Goal: Transaction & Acquisition: Book appointment/travel/reservation

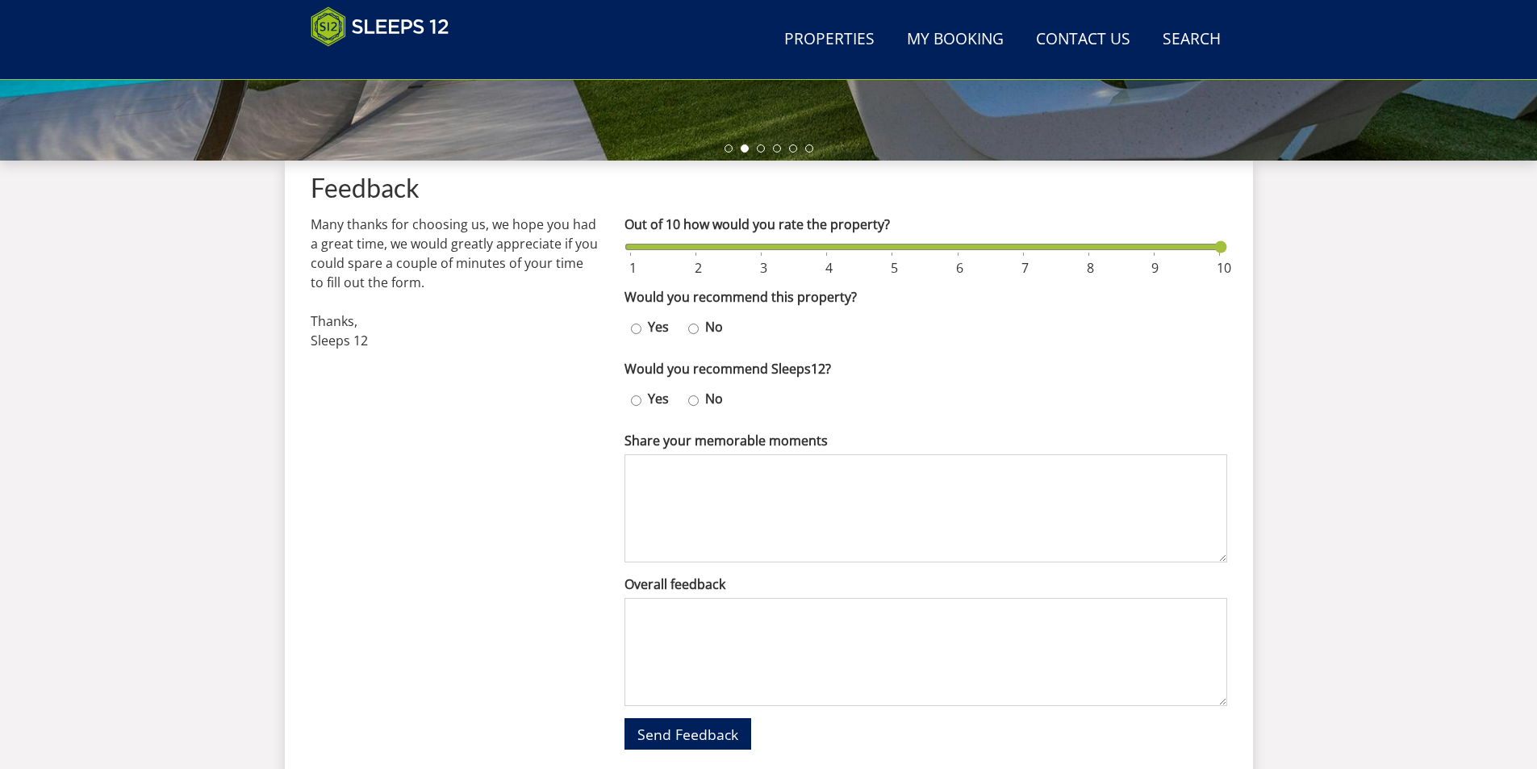
scroll to position [538, 0]
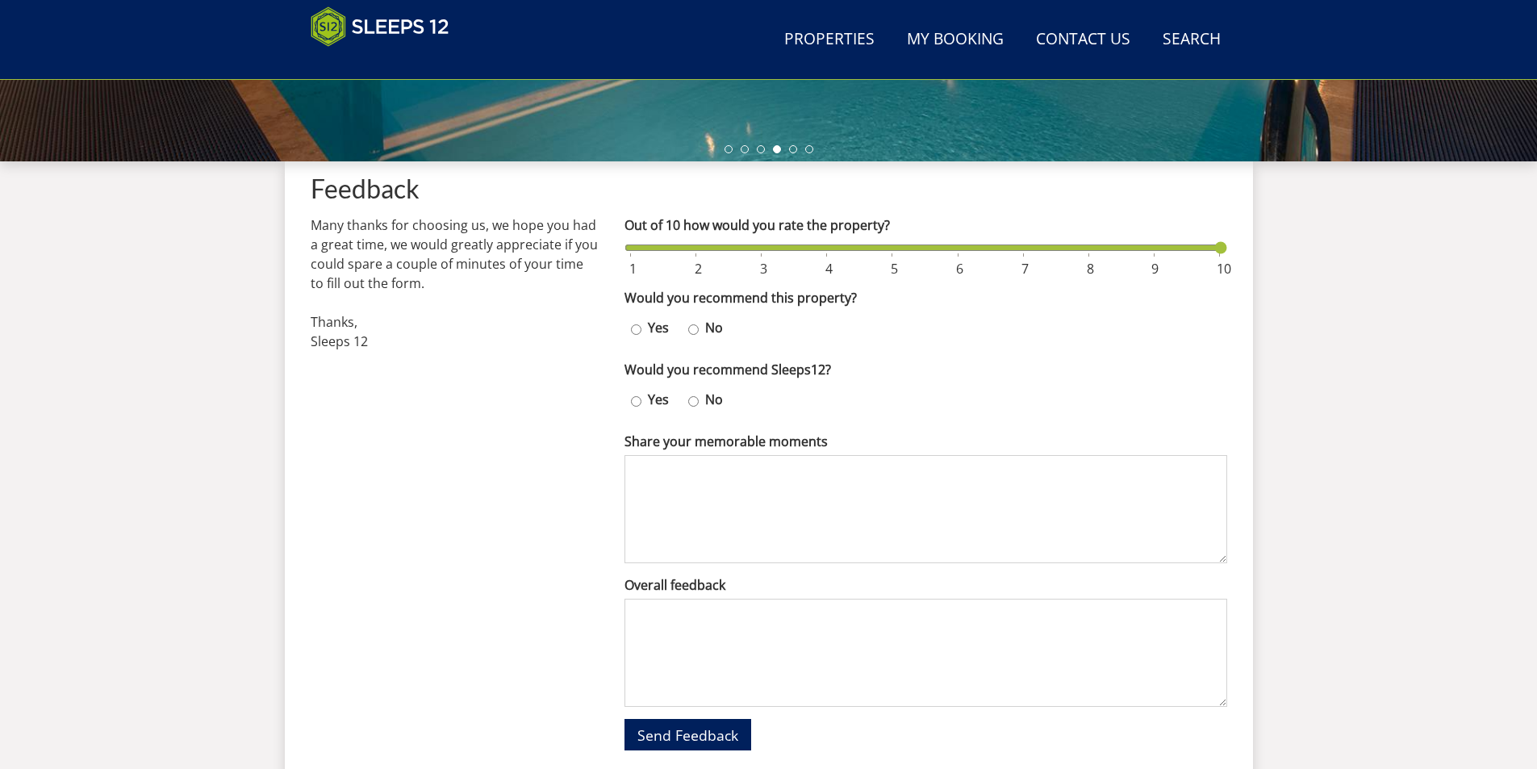
click at [642, 331] on label "Yes" at bounding box center [659, 327] width 34 height 19
click at [642, 331] on input "Yes" at bounding box center [636, 329] width 10 height 23
radio input "true"
click at [635, 399] on input "Yes" at bounding box center [636, 401] width 10 height 23
radio input "true"
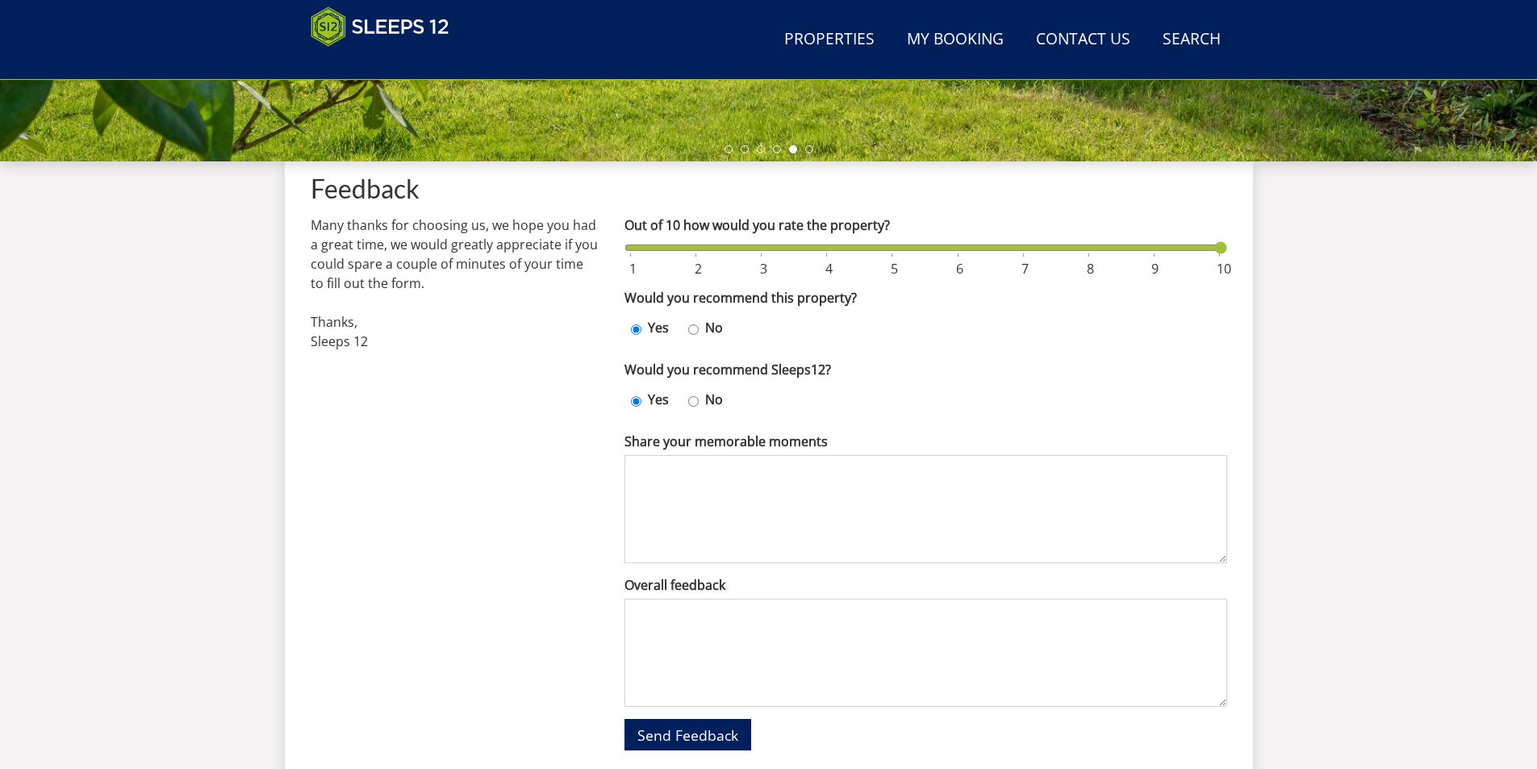
click at [1215, 249] on input "Out of 10 how would you rate the property?" at bounding box center [926, 248] width 603 height 18
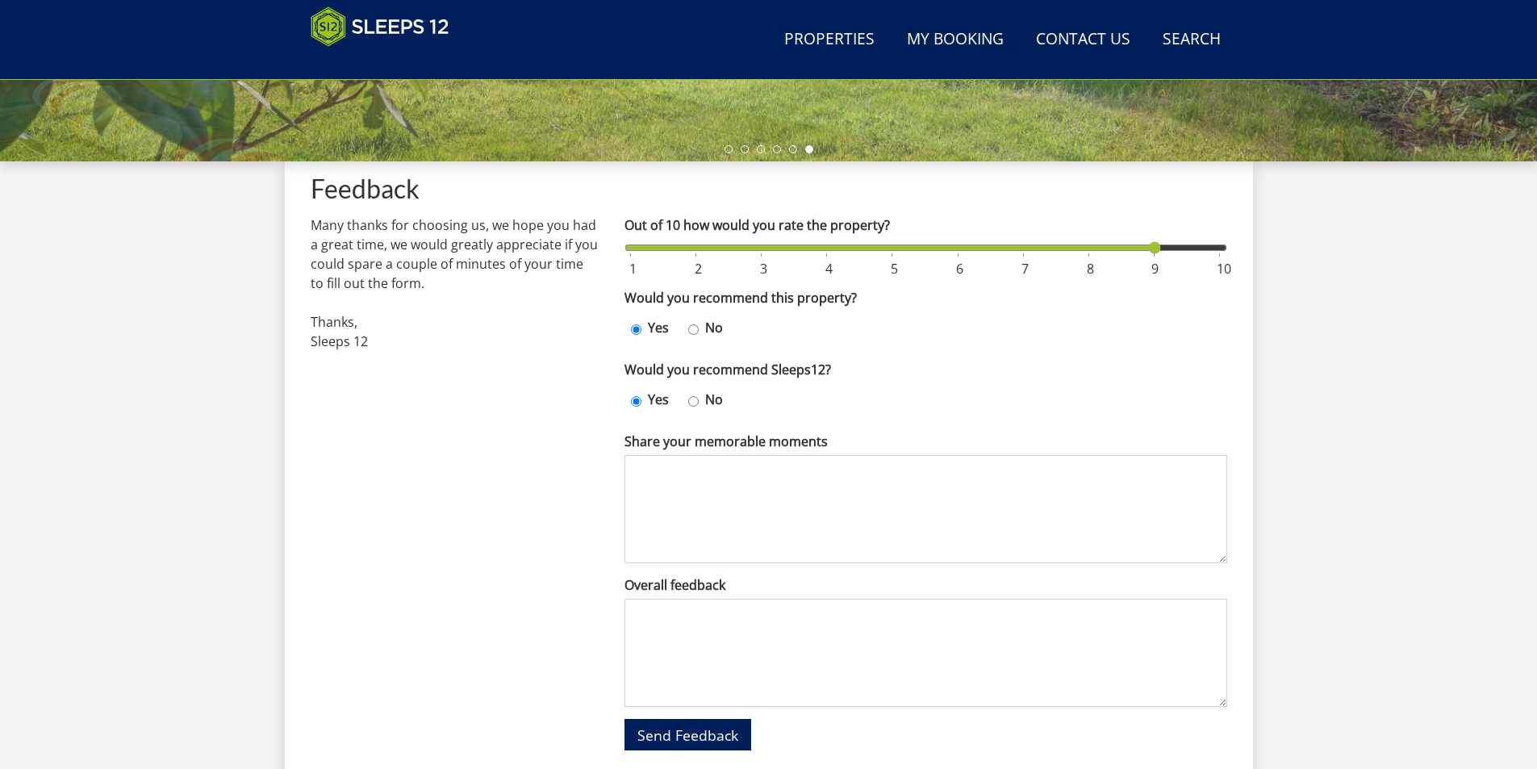
type input "10"
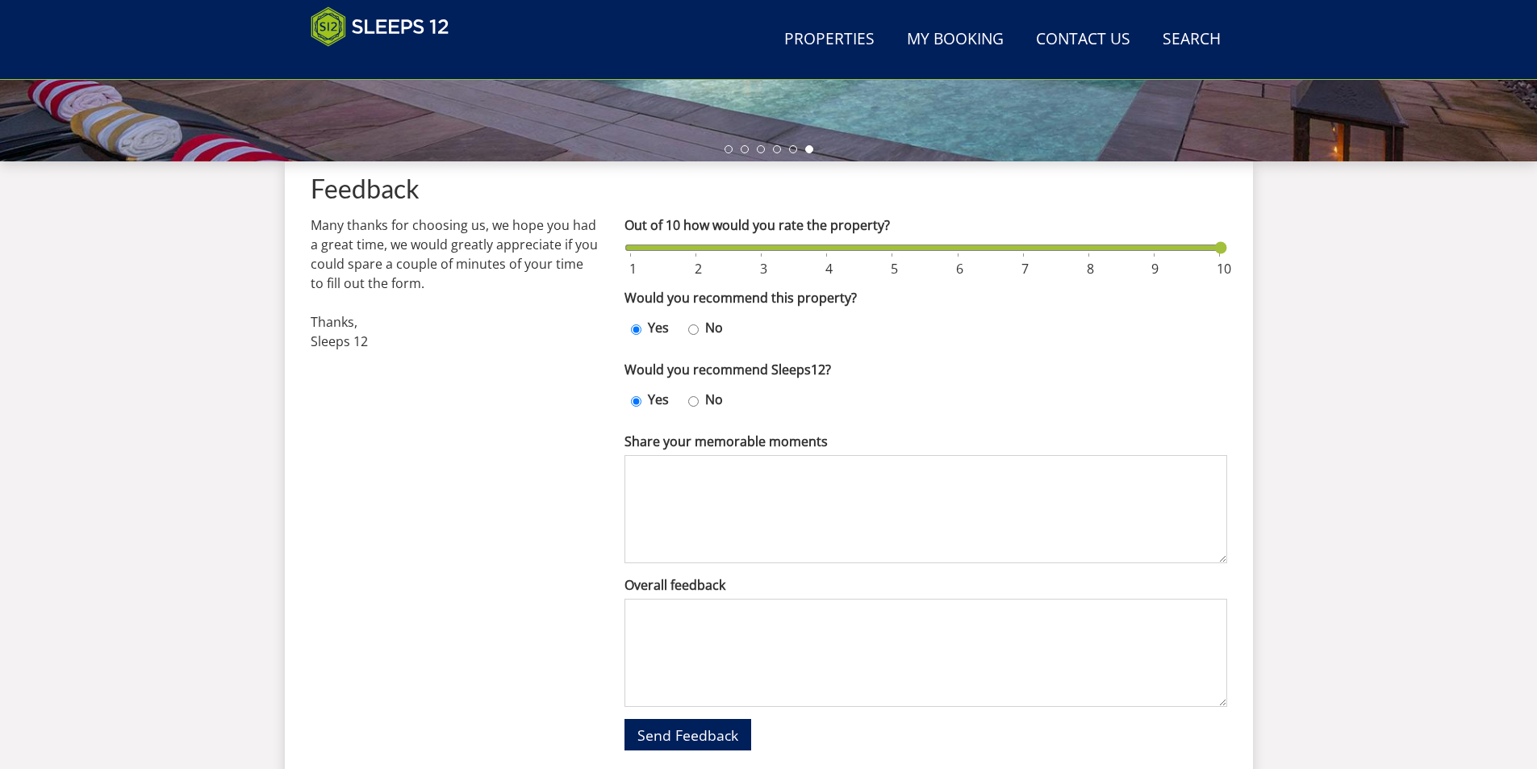
drag, startPoint x: 1218, startPoint y: 250, endPoint x: 1236, endPoint y: 260, distance: 20.9
click at [1227, 257] on input "Out of 10 how would you rate the property?" at bounding box center [926, 248] width 603 height 18
click at [748, 482] on textarea "Share your memorable moments" at bounding box center [926, 509] width 603 height 108
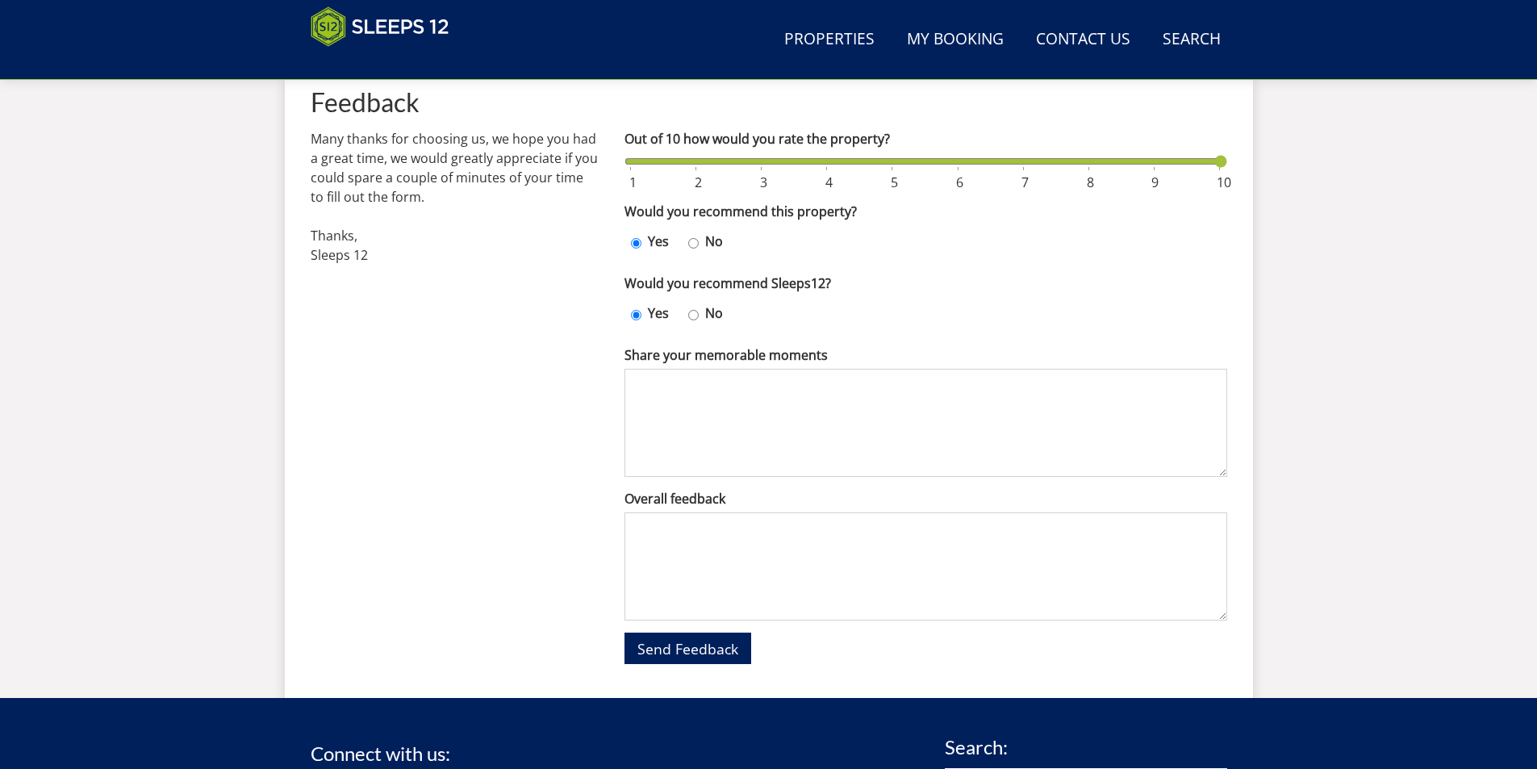
scroll to position [619, 0]
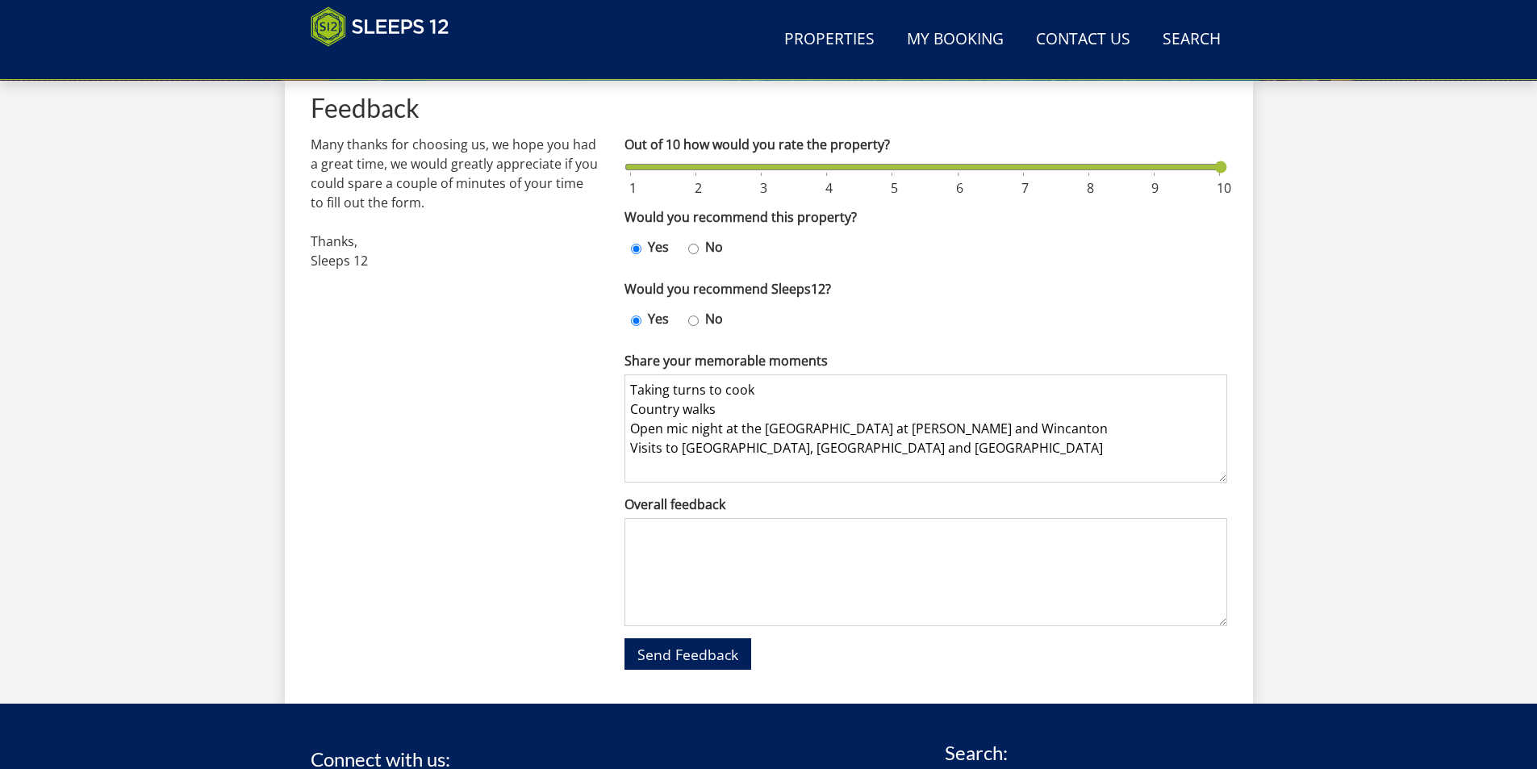
click at [650, 539] on textarea "Overall feedback" at bounding box center [926, 572] width 603 height 108
click at [887, 466] on textarea "Taking turns to cook Country walks Open mic night at the [GEOGRAPHIC_DATA] at […" at bounding box center [926, 428] width 603 height 108
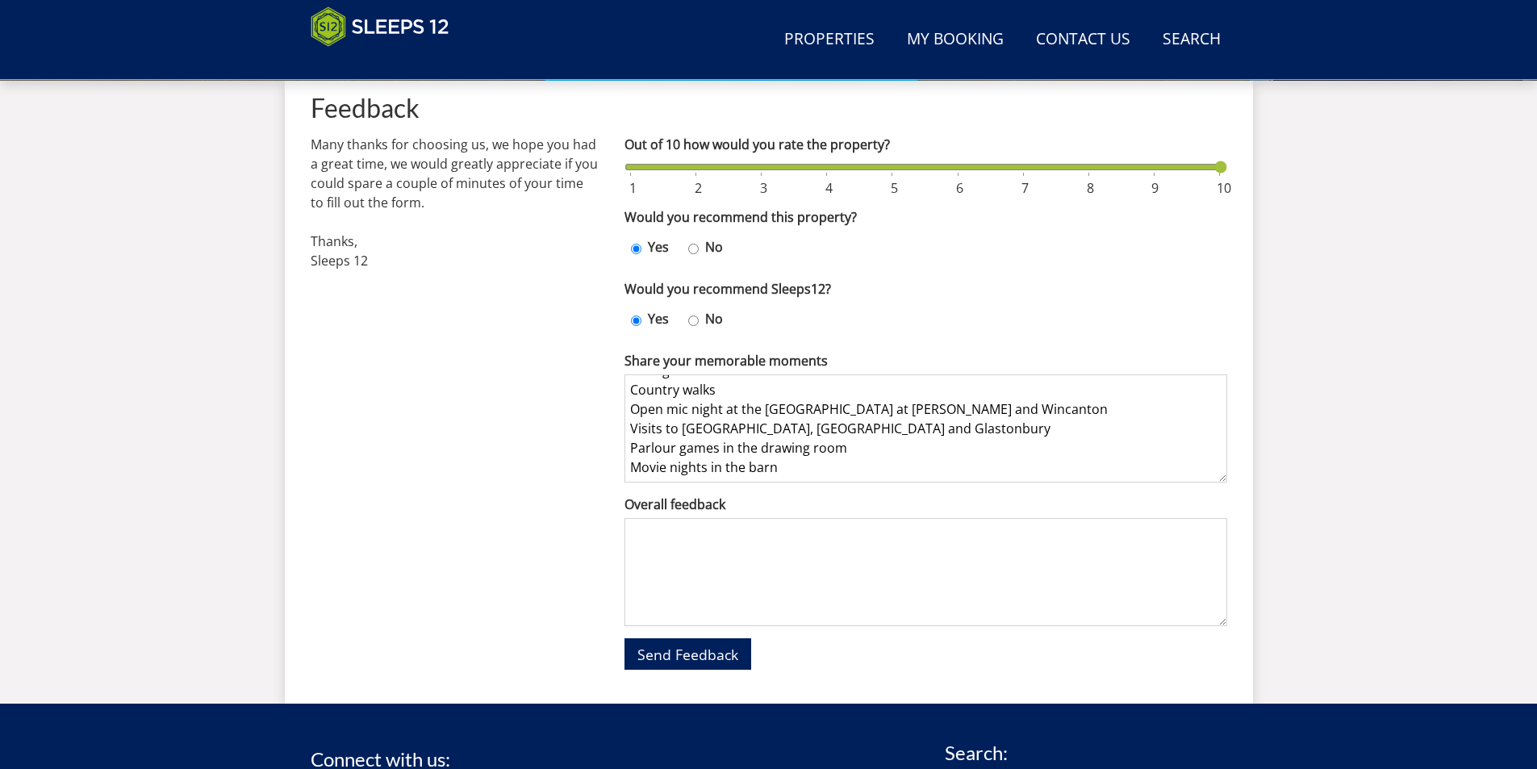
type textarea "Taking turns to cook Country walks Open mic night at the [GEOGRAPHIC_DATA] at […"
click at [711, 537] on textarea "Overall feedback" at bounding box center [926, 572] width 603 height 108
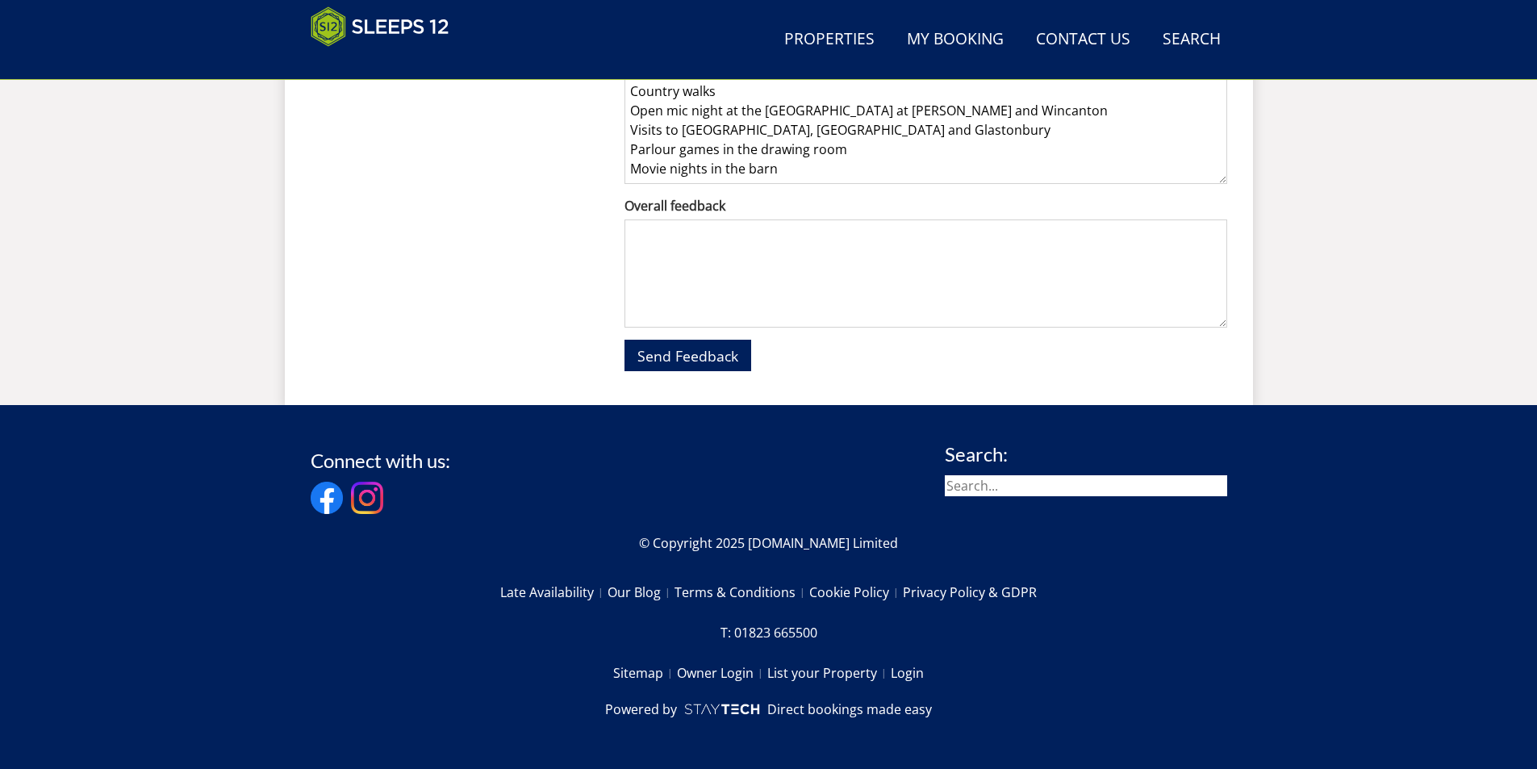
scroll to position [919, 0]
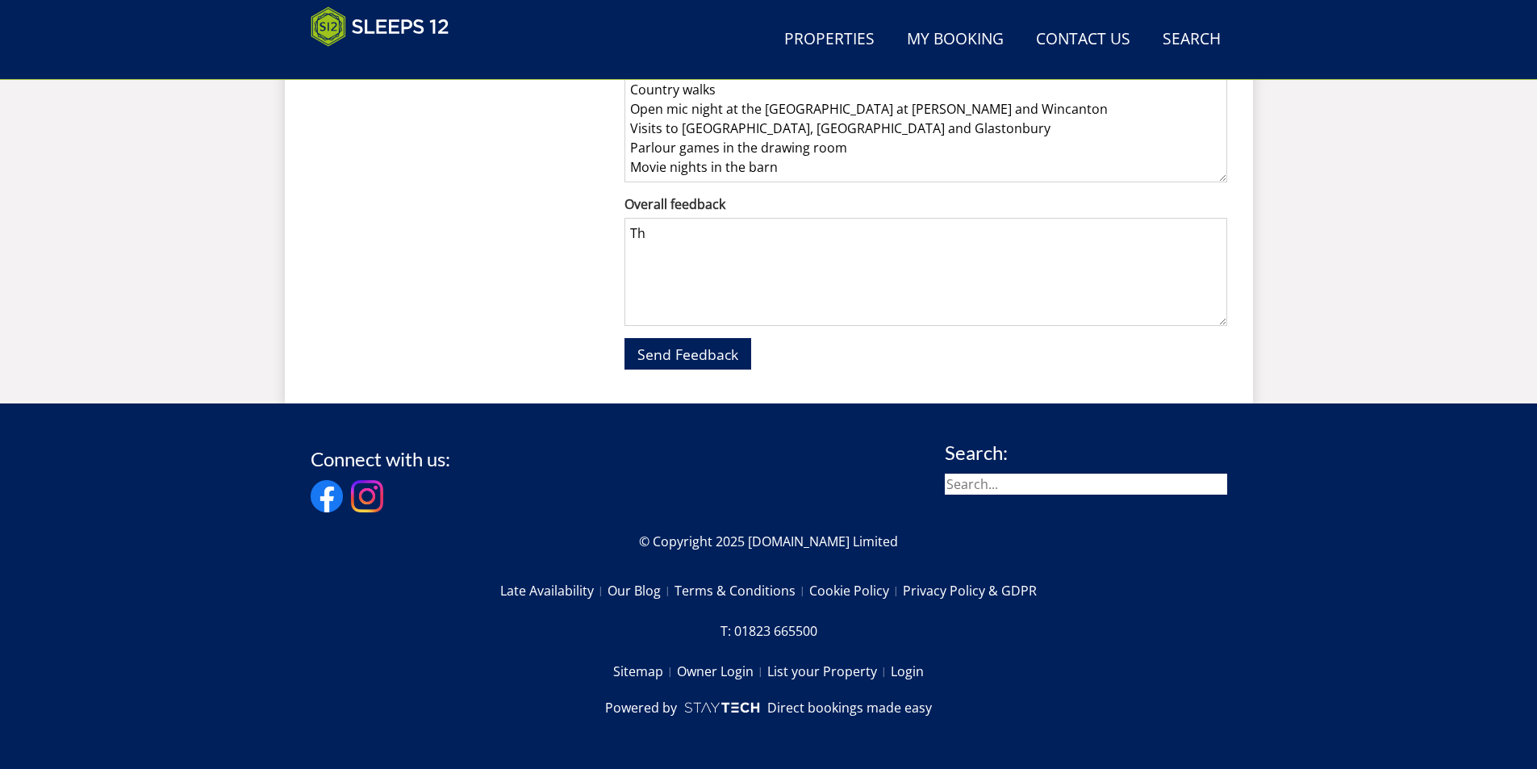
type textarea "T"
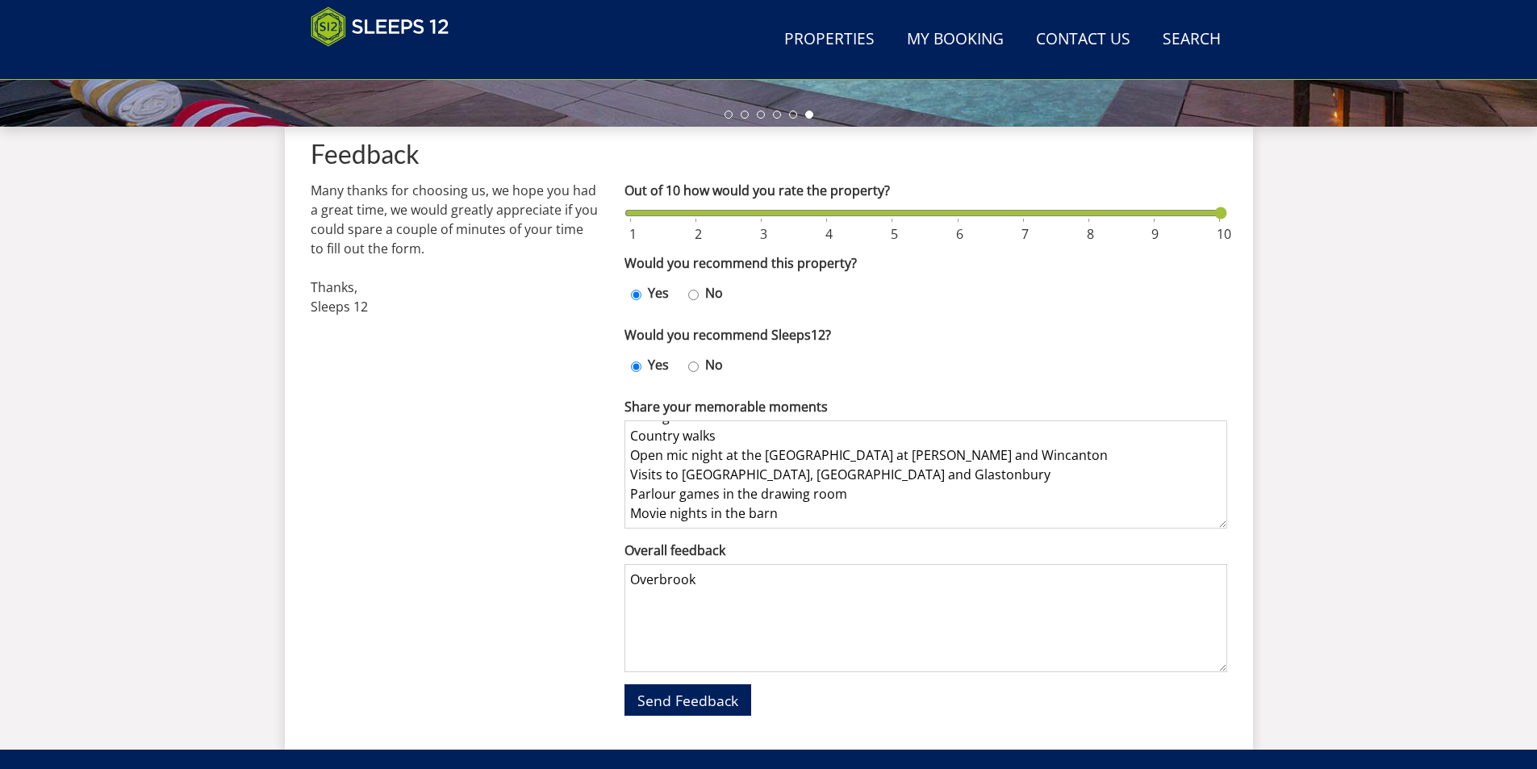
scroll to position [516, 0]
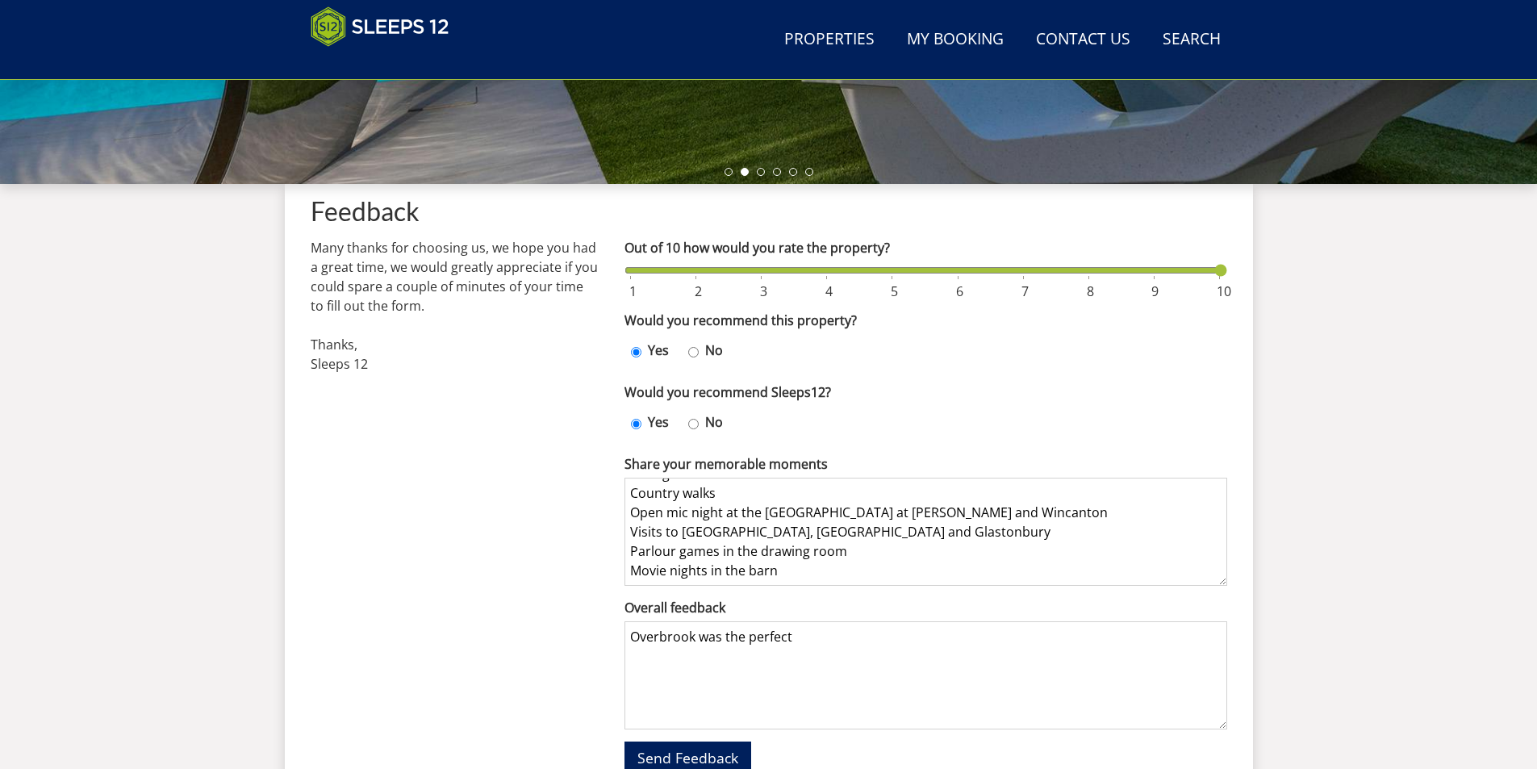
click at [738, 640] on textarea "Overbrook was the perfect" at bounding box center [926, 675] width 603 height 108
click at [741, 640] on textarea "Overbrook was the perfect" at bounding box center [926, 675] width 603 height 108
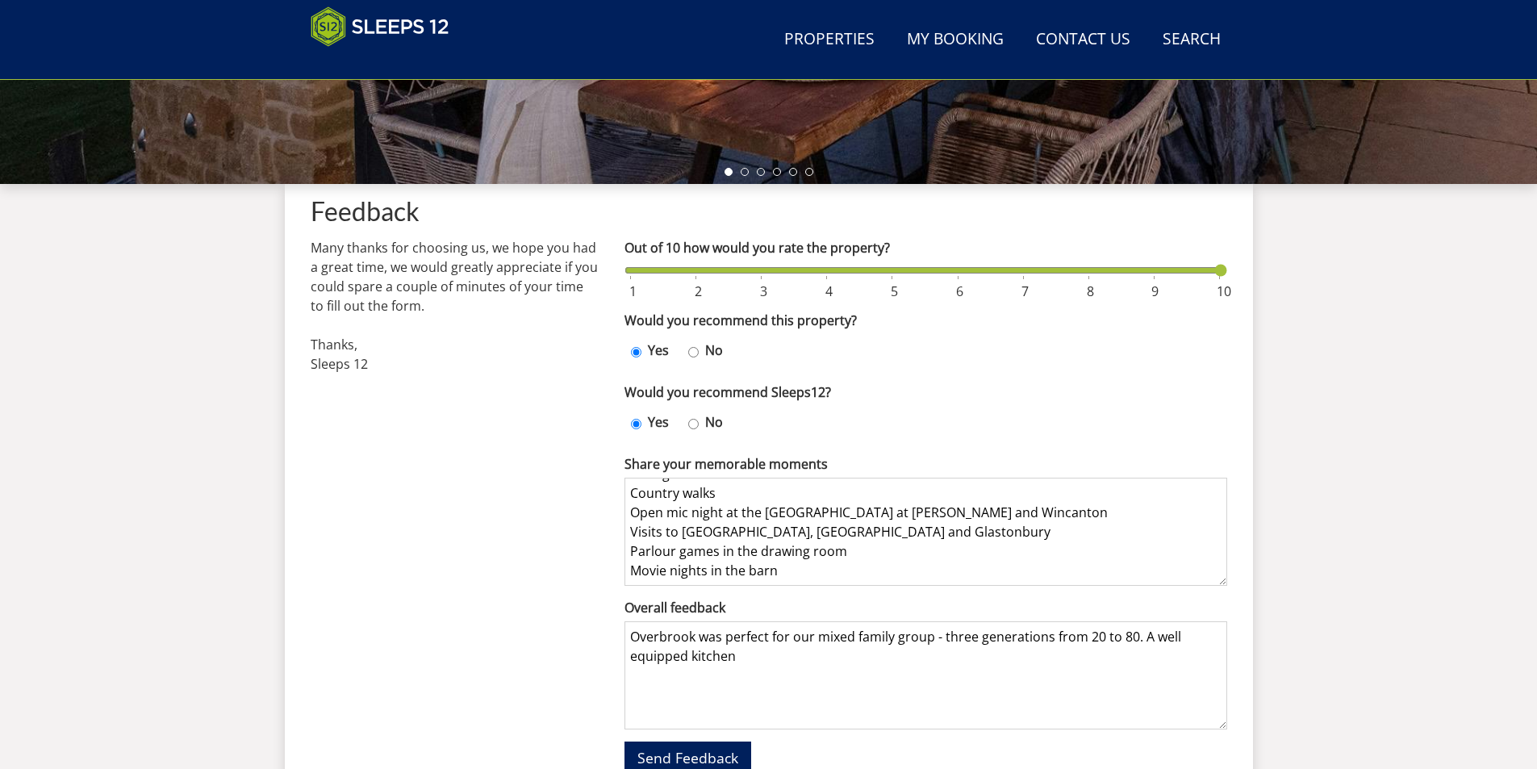
click at [1144, 631] on textarea "Overbrook was perfect for our mixed family group - three generations from 20 to…" at bounding box center [926, 675] width 603 height 108
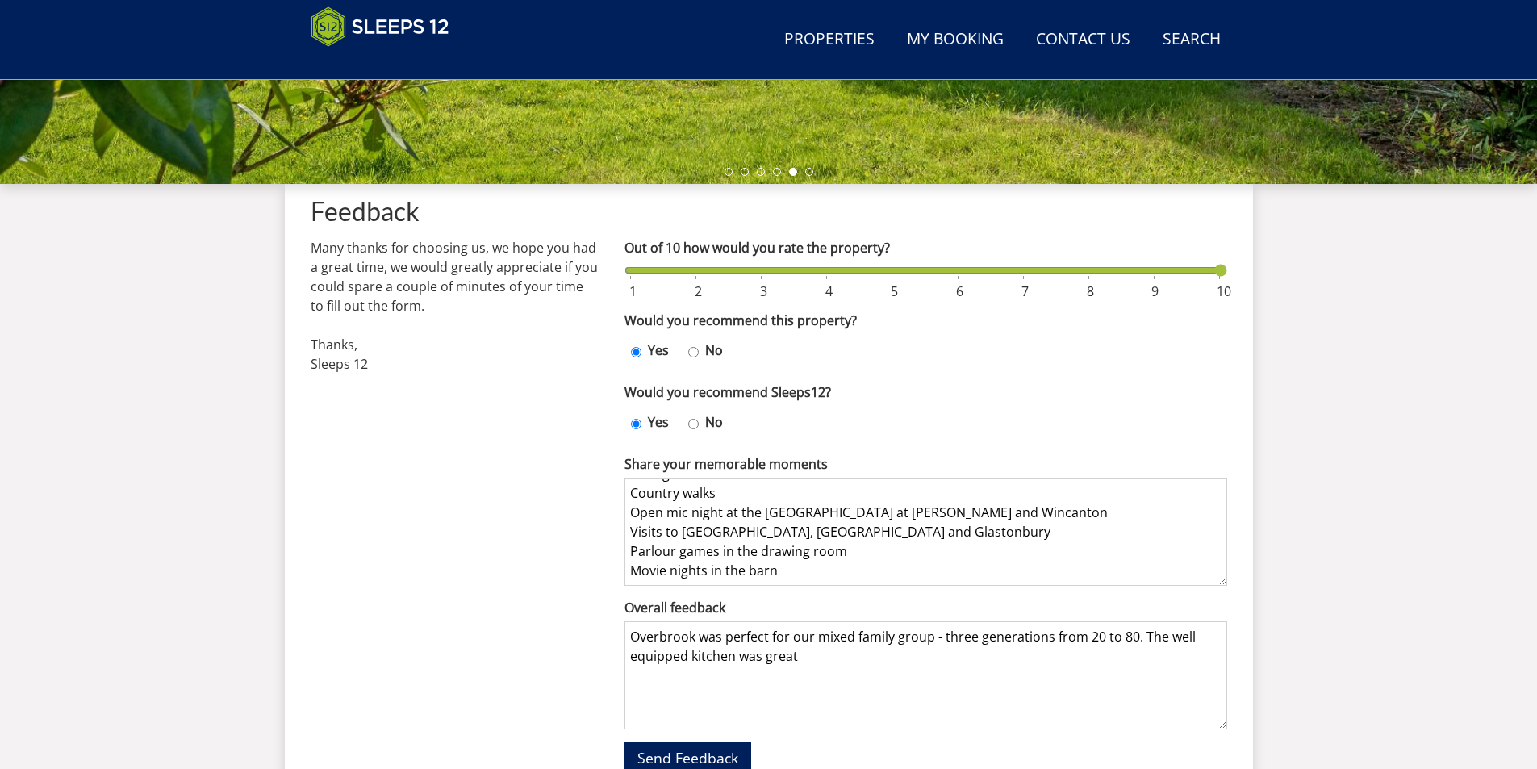
drag, startPoint x: 811, startPoint y: 657, endPoint x: 766, endPoint y: 655, distance: 45.2
click at [766, 655] on textarea "Overbrook was perfect for our mixed family group - three generations from 20 to…" at bounding box center [926, 675] width 603 height 108
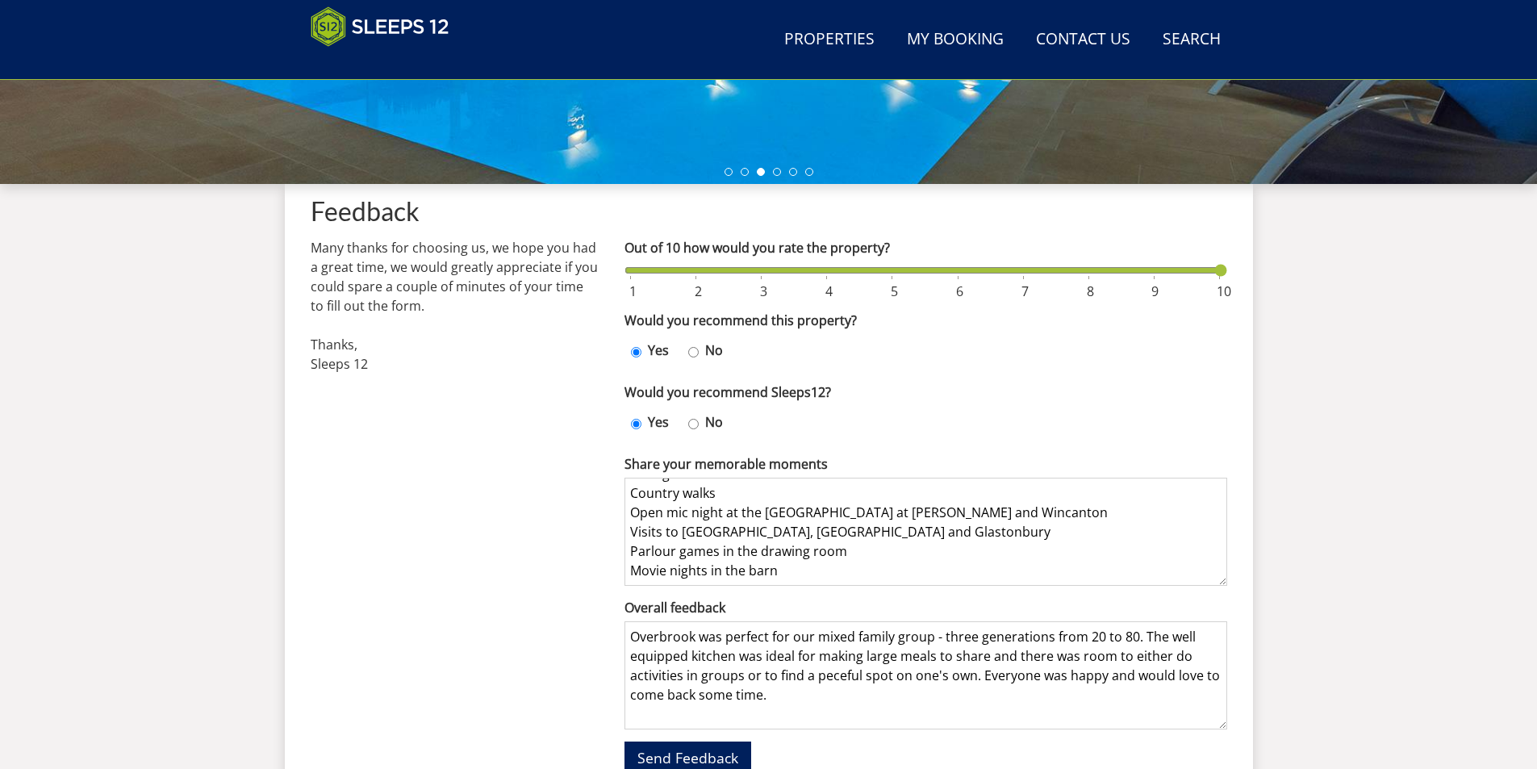
click at [830, 673] on textarea "Overbrook was perfect for our mixed family group - three generations from 20 to…" at bounding box center [926, 675] width 603 height 108
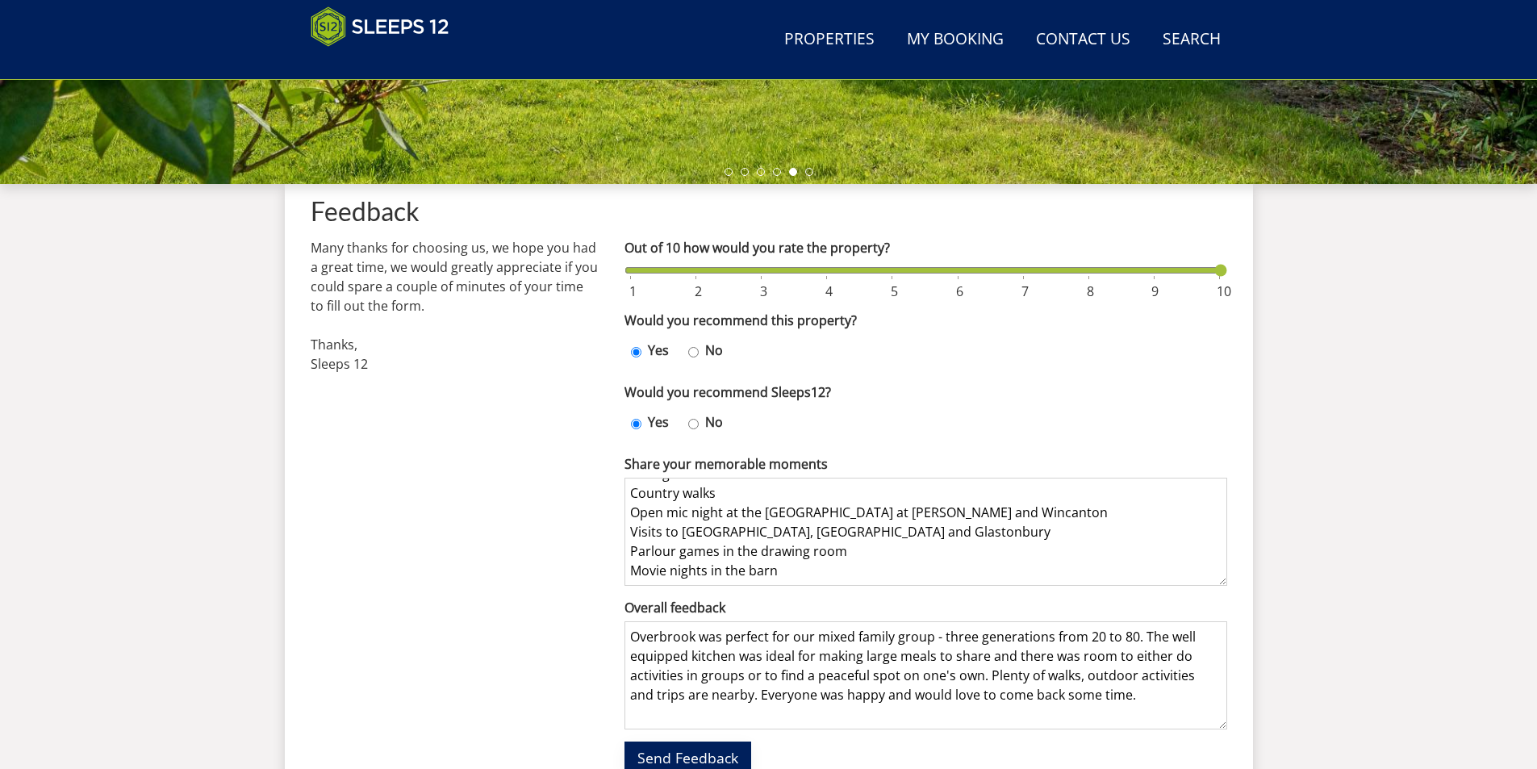
type textarea "Overbrook was perfect for our mixed family group - three generations from 20 to…"
click at [717, 754] on span "Send Feedback" at bounding box center [687, 757] width 101 height 19
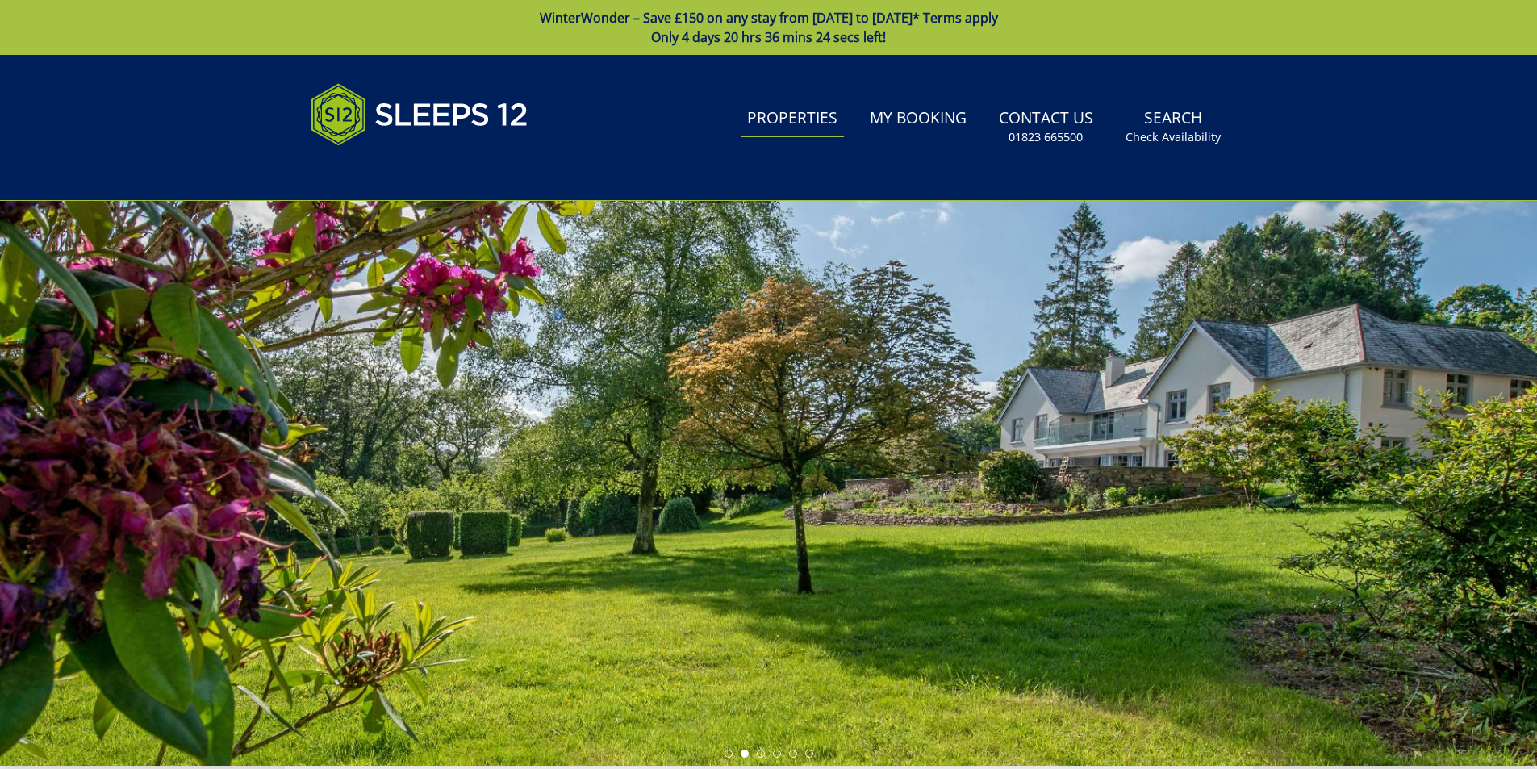
click at [791, 121] on link "Properties" at bounding box center [792, 119] width 103 height 36
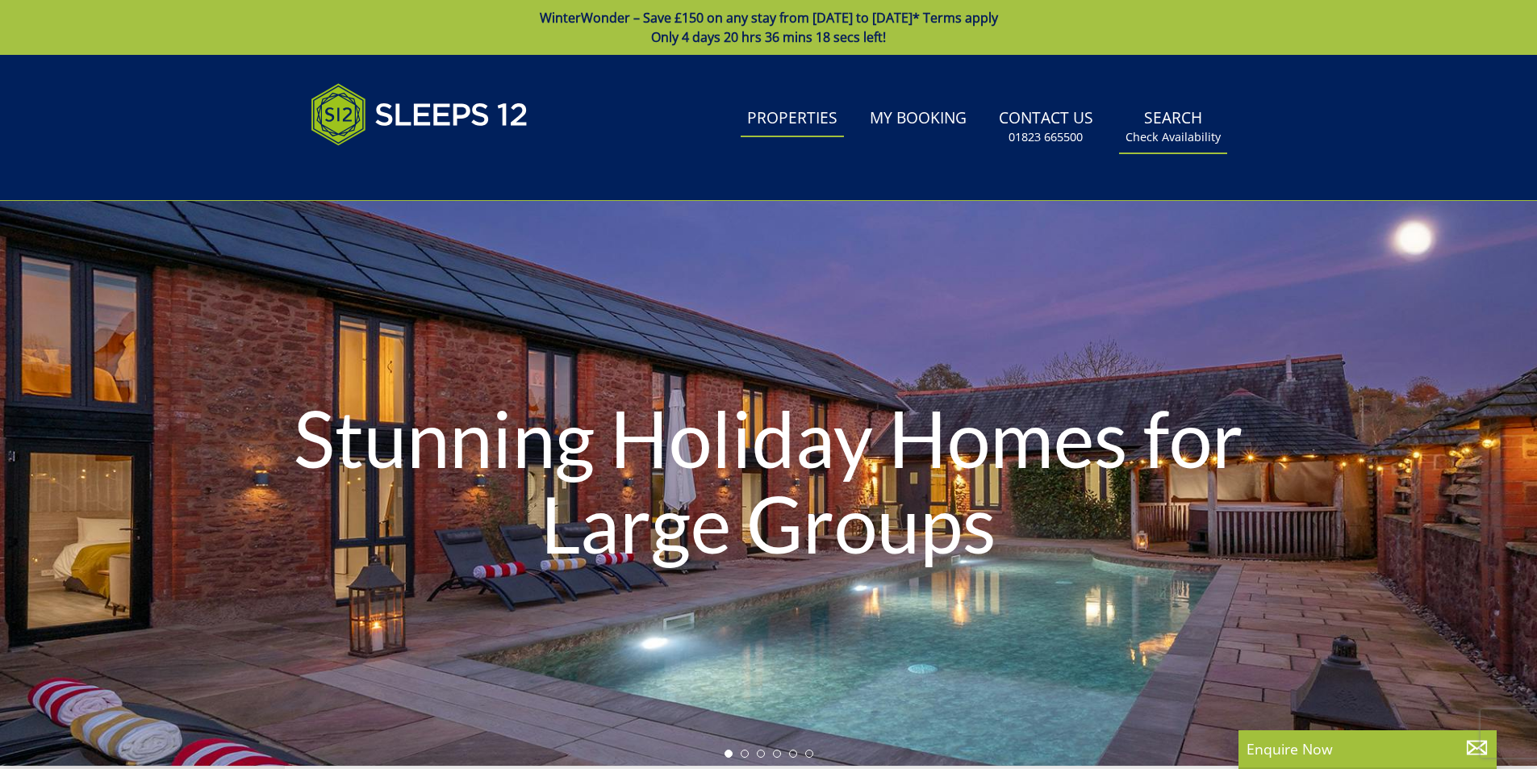
click at [1158, 127] on link "Search Check Availability" at bounding box center [1173, 127] width 108 height 52
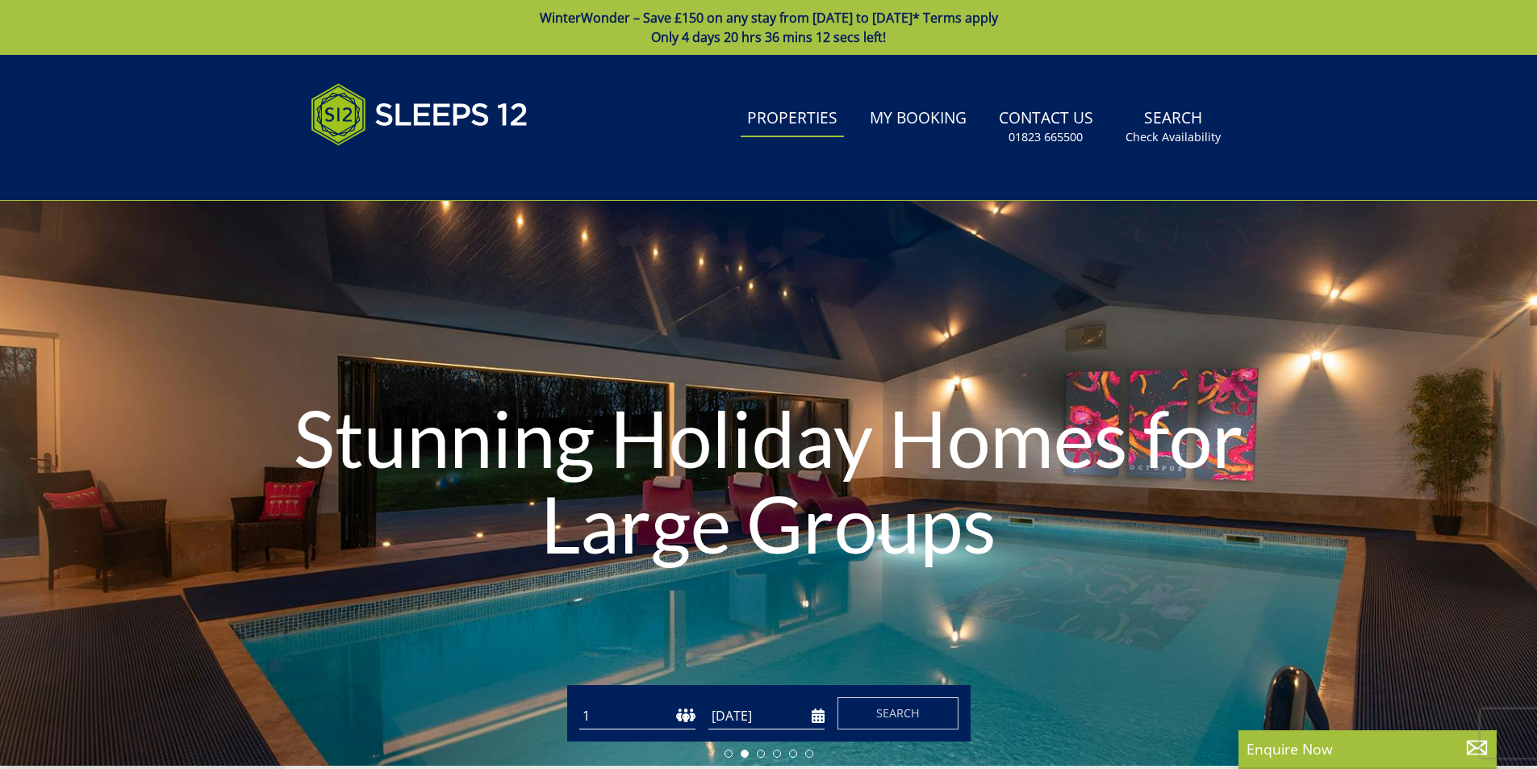
click at [635, 713] on select "1 2 3 4 5 6 7 8 9 10 11 12 13 14 15 16 17 18 19 20 21 22 23 24 25 26 27 28 29 3…" at bounding box center [637, 716] width 116 height 27
select select "12"
click at [579, 703] on select "1 2 3 4 5 6 7 8 9 10 11 12 13 14 15 16 17 18 19 20 21 22 23 24 25 26 27 28 29 3…" at bounding box center [637, 716] width 116 height 27
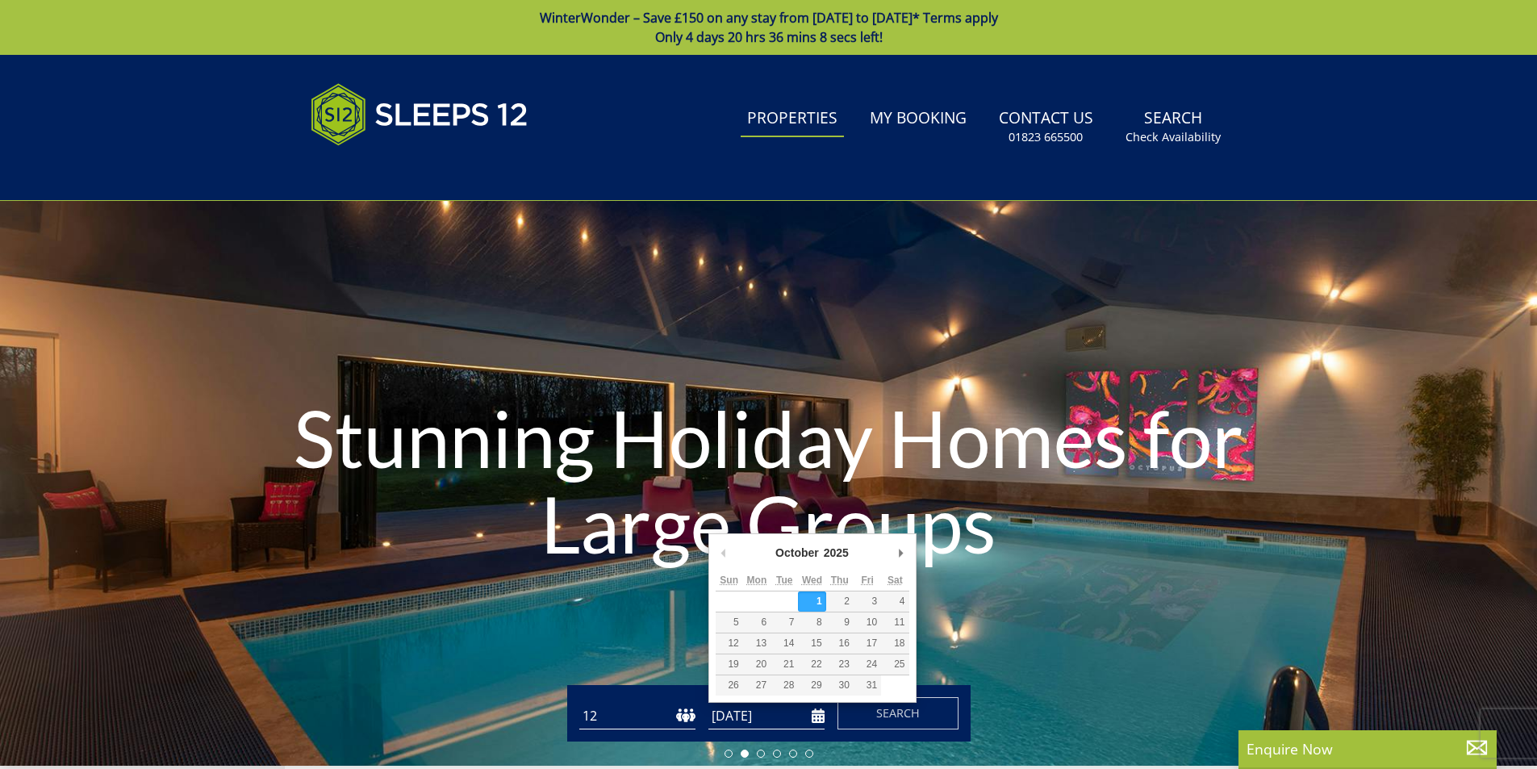
click at [773, 721] on input "[DATE]" at bounding box center [767, 716] width 116 height 27
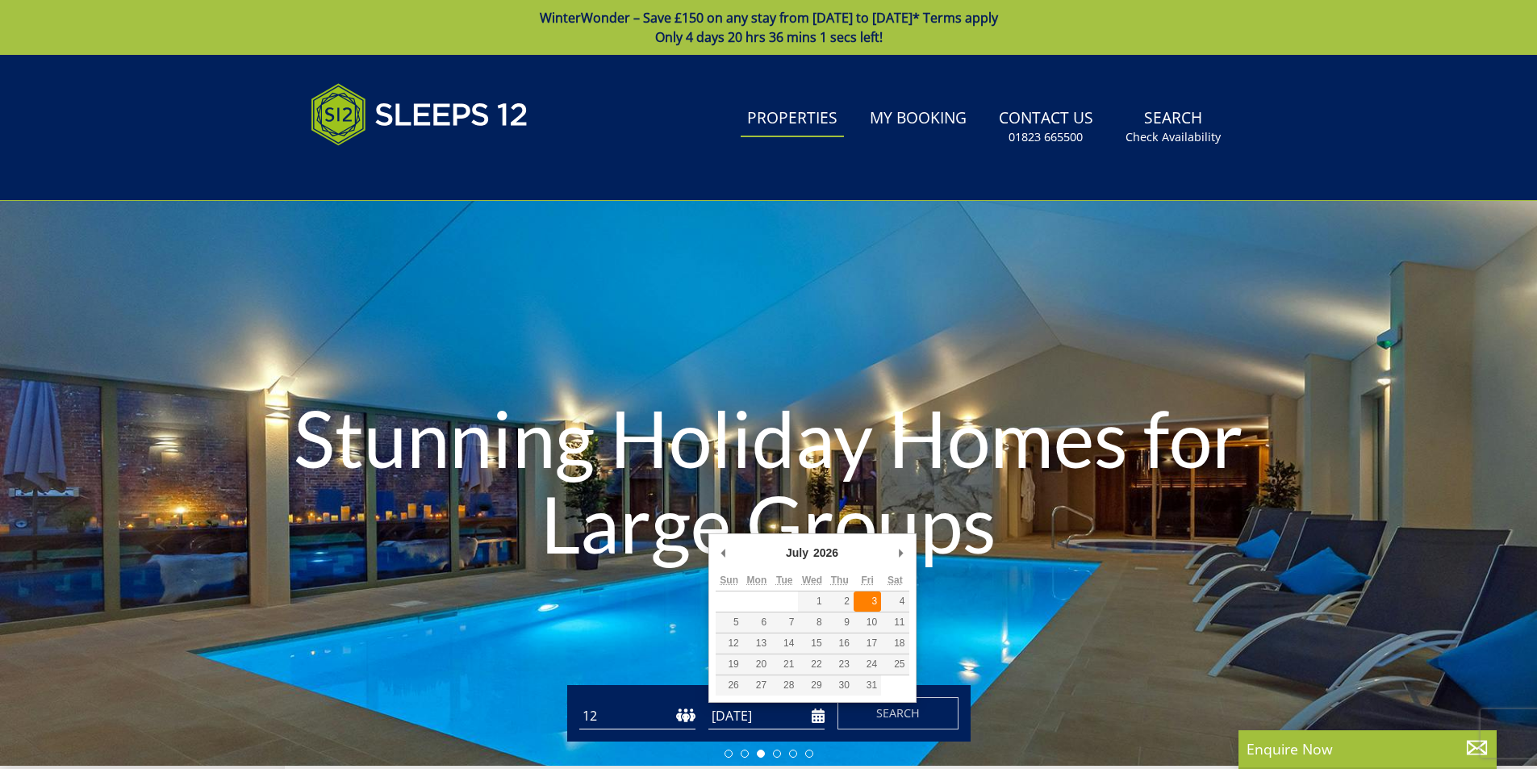
type input "[DATE]"
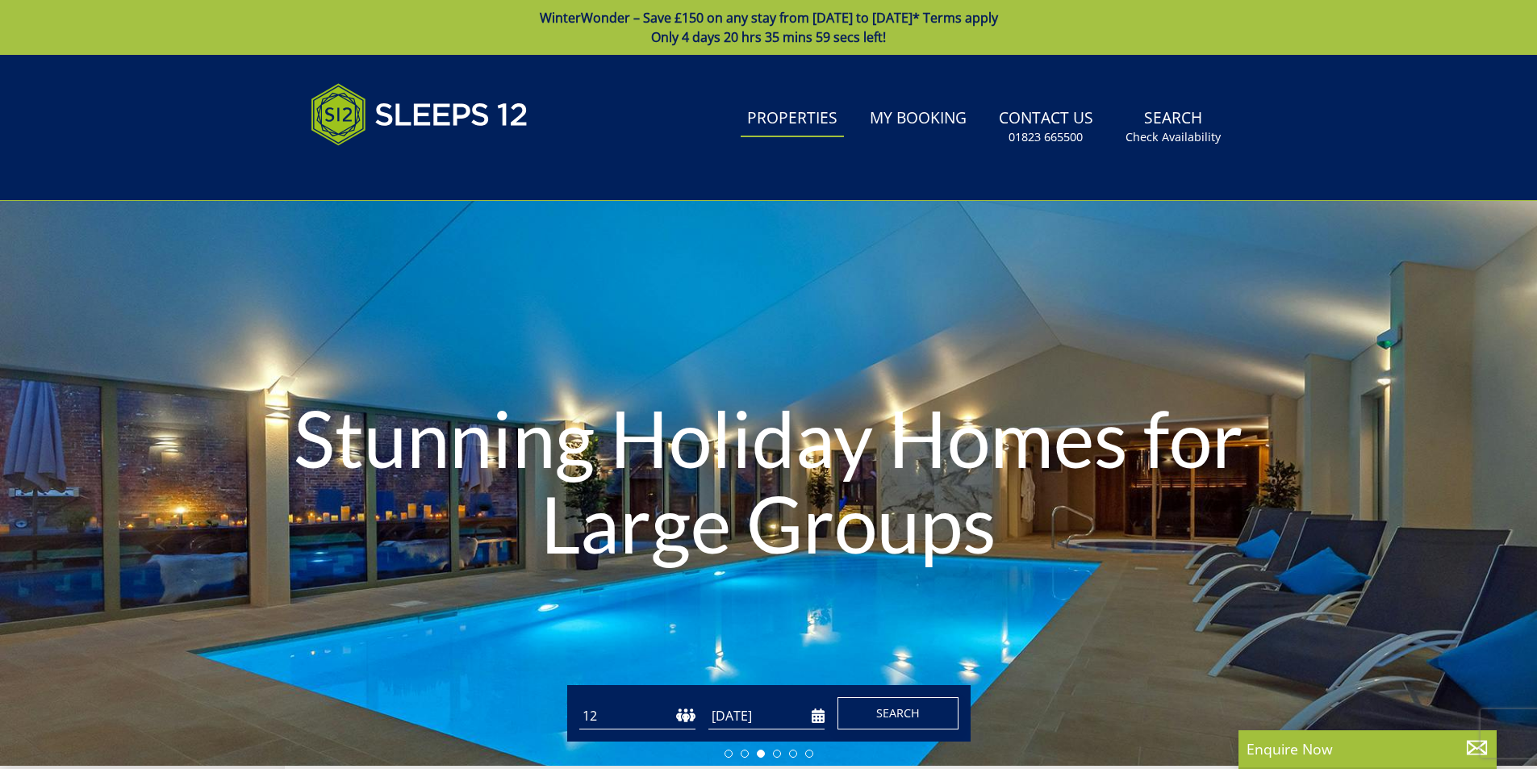
click at [884, 717] on span "Search" at bounding box center [898, 712] width 44 height 15
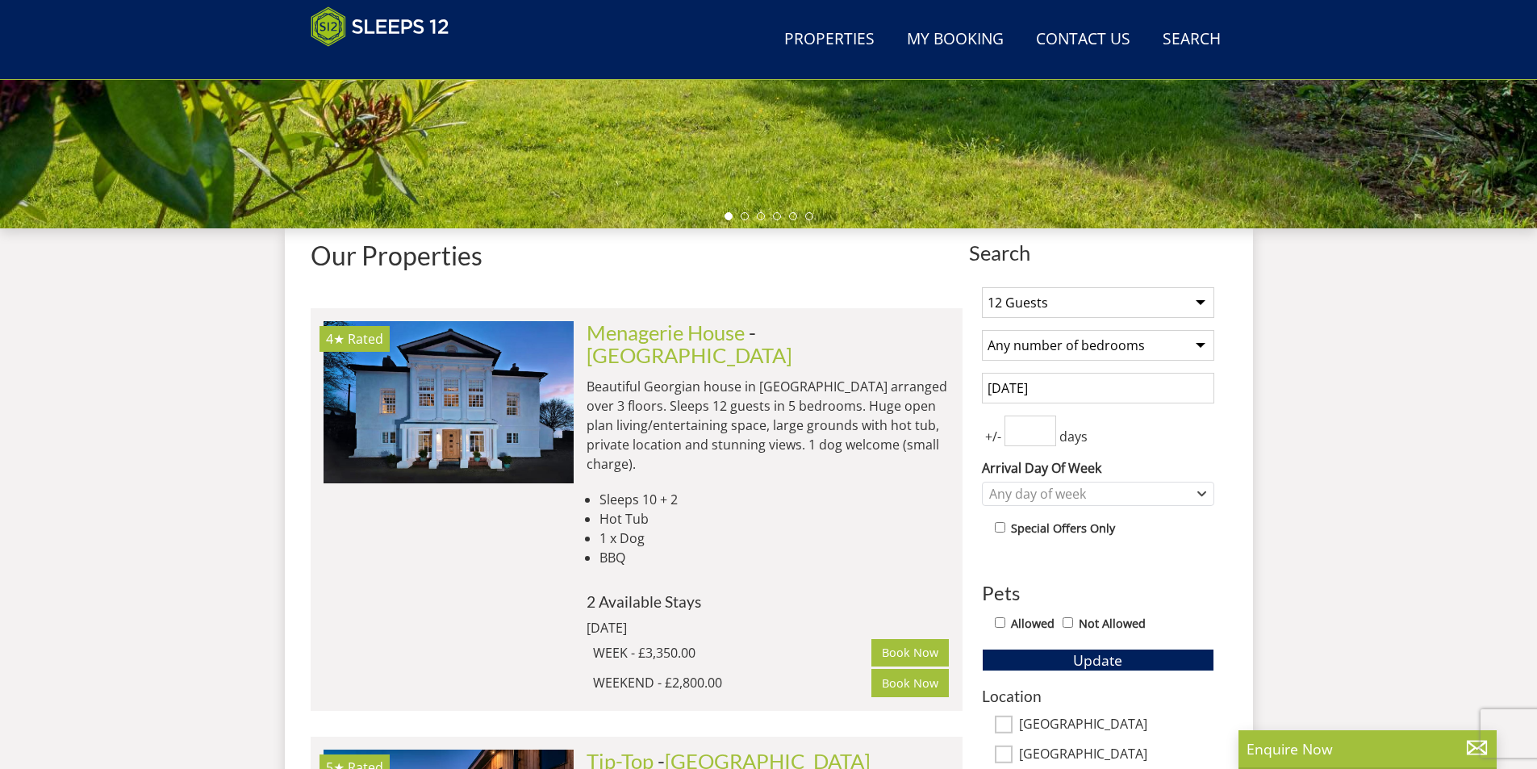
scroll to position [438, 0]
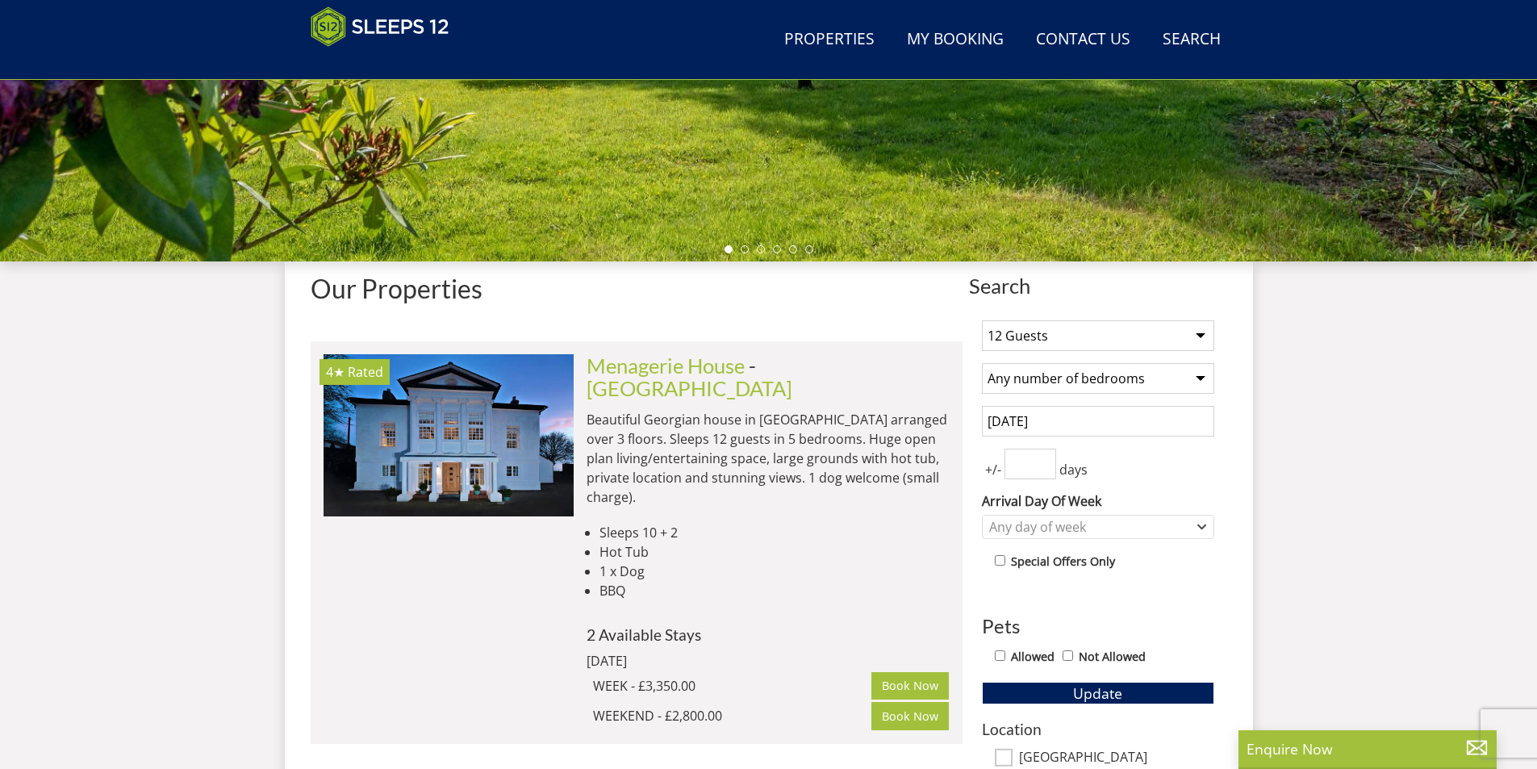
click at [1203, 378] on select "Any number of bedrooms 4 Bedrooms 5 Bedrooms 6 Bedrooms 7 Bedrooms 8 Bedrooms 9…" at bounding box center [1098, 378] width 232 height 31
select select "7"
click at [982, 363] on select "Any number of bedrooms 4 Bedrooms 5 Bedrooms 6 Bedrooms 7 Bedrooms 8 Bedrooms 9…" at bounding box center [1098, 378] width 232 height 31
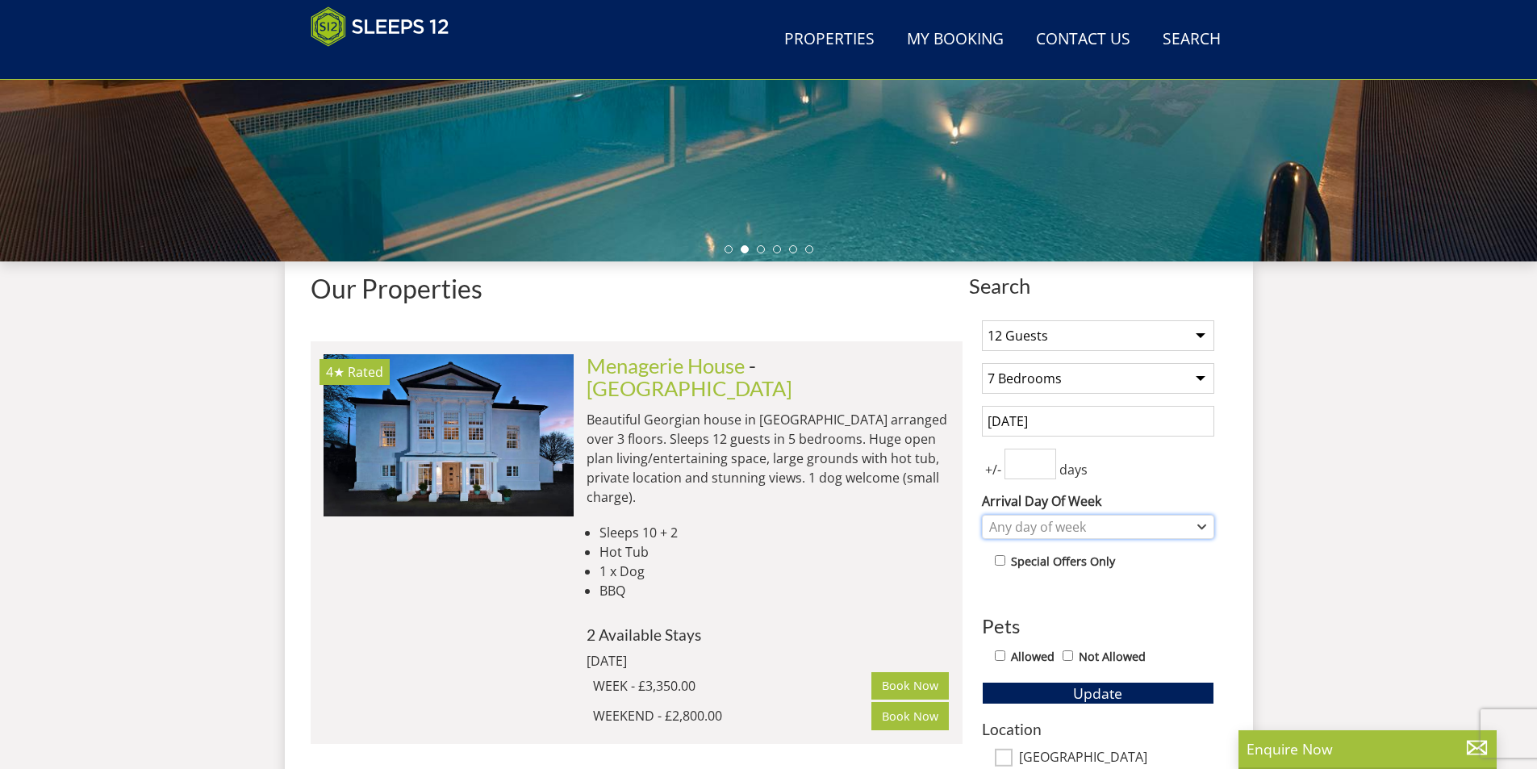
click at [1105, 534] on div "Any day of week" at bounding box center [1089, 527] width 209 height 18
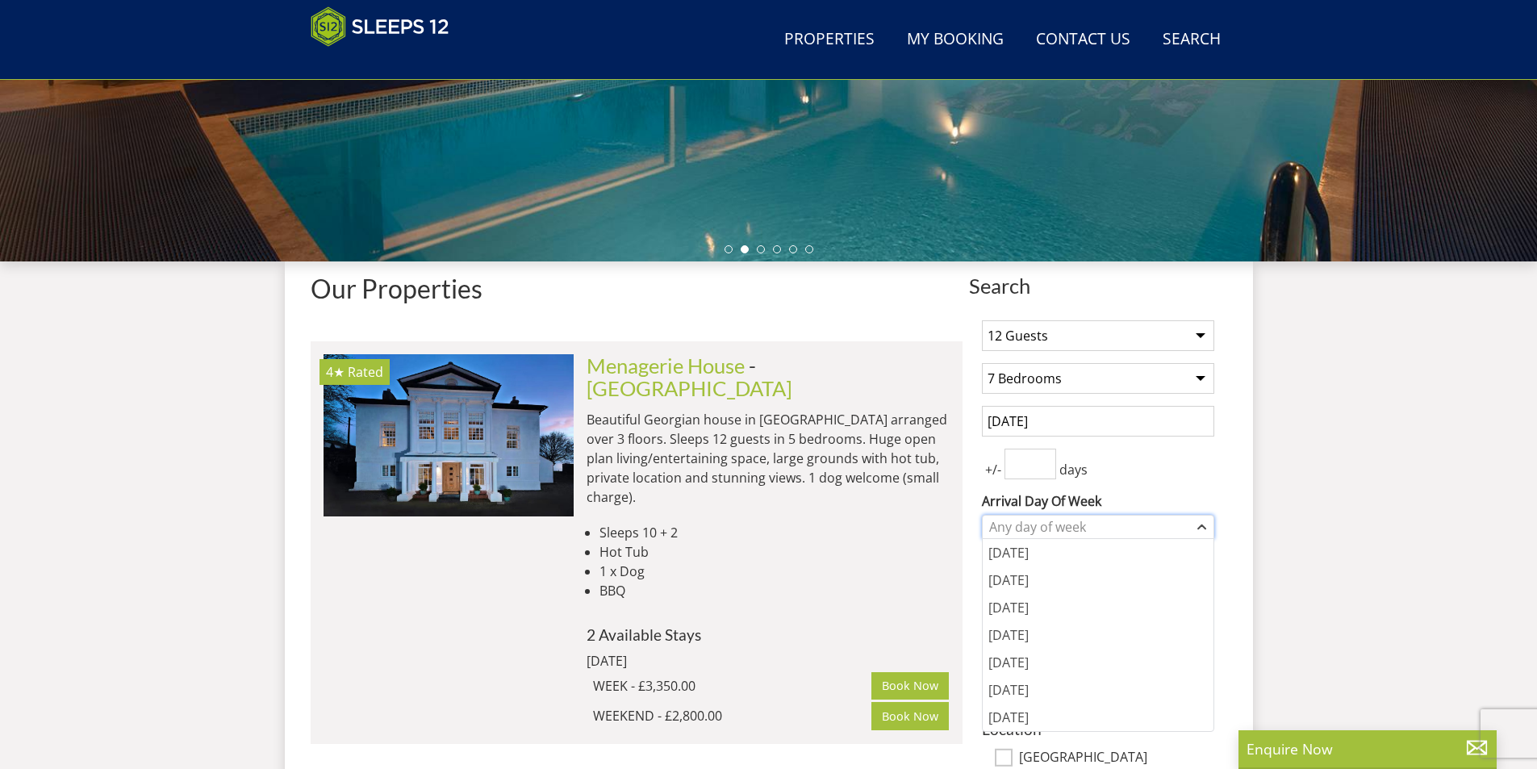
click at [1105, 534] on div "Any day of week" at bounding box center [1089, 527] width 209 height 18
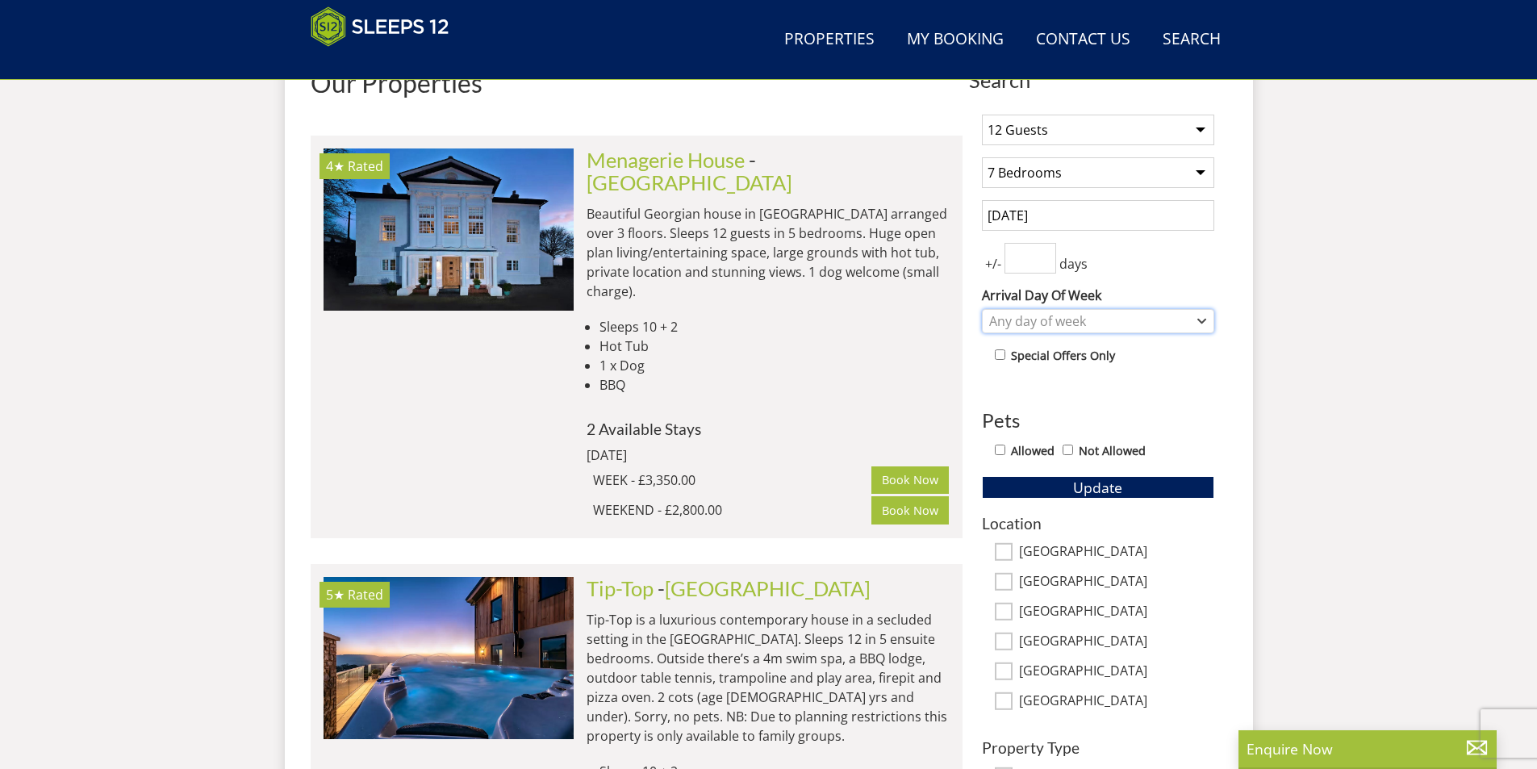
scroll to position [680, 0]
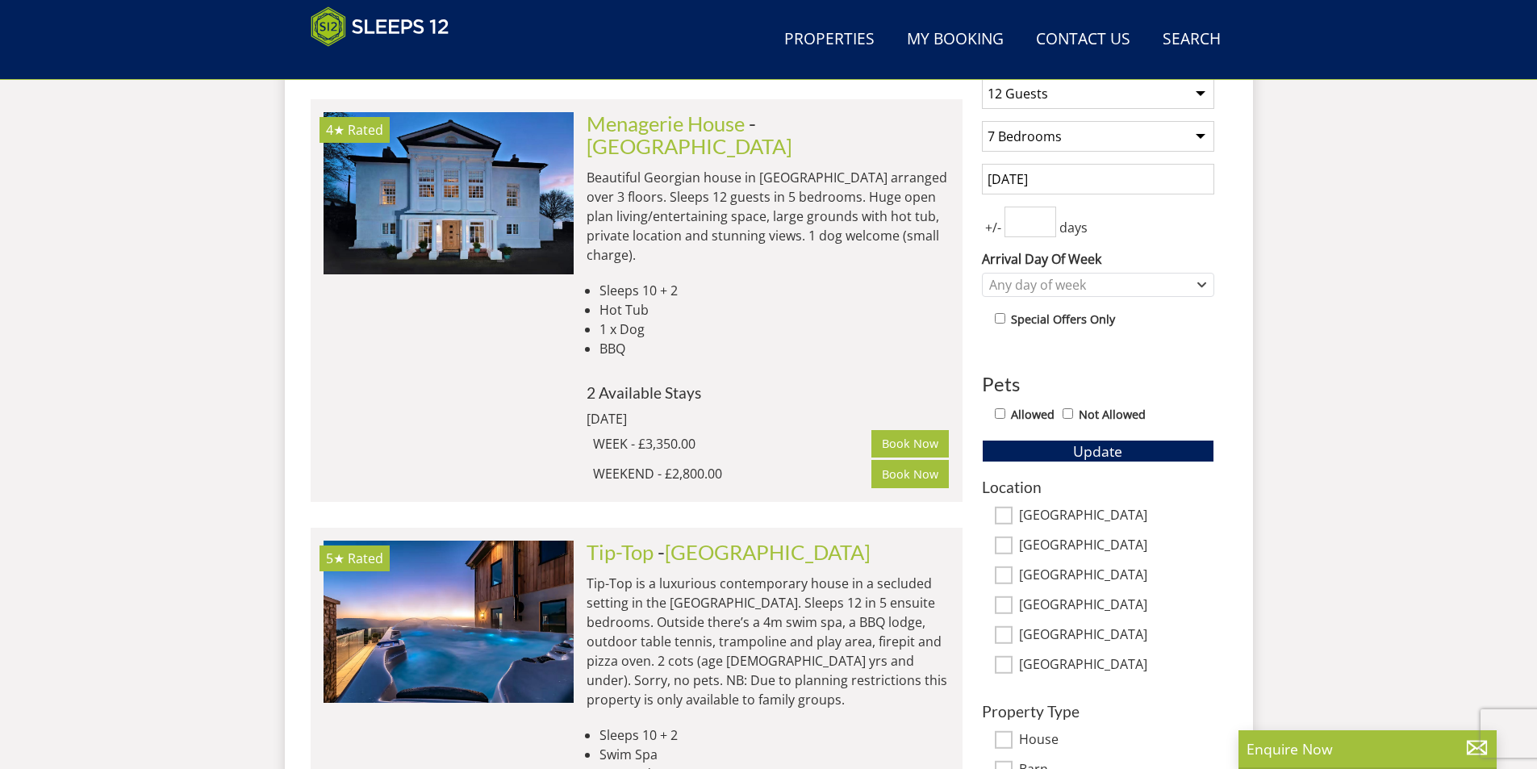
click at [1004, 418] on input "Allowed" at bounding box center [1000, 413] width 10 height 10
checkbox input "true"
click at [1029, 449] on button "Update" at bounding box center [1098, 451] width 232 height 23
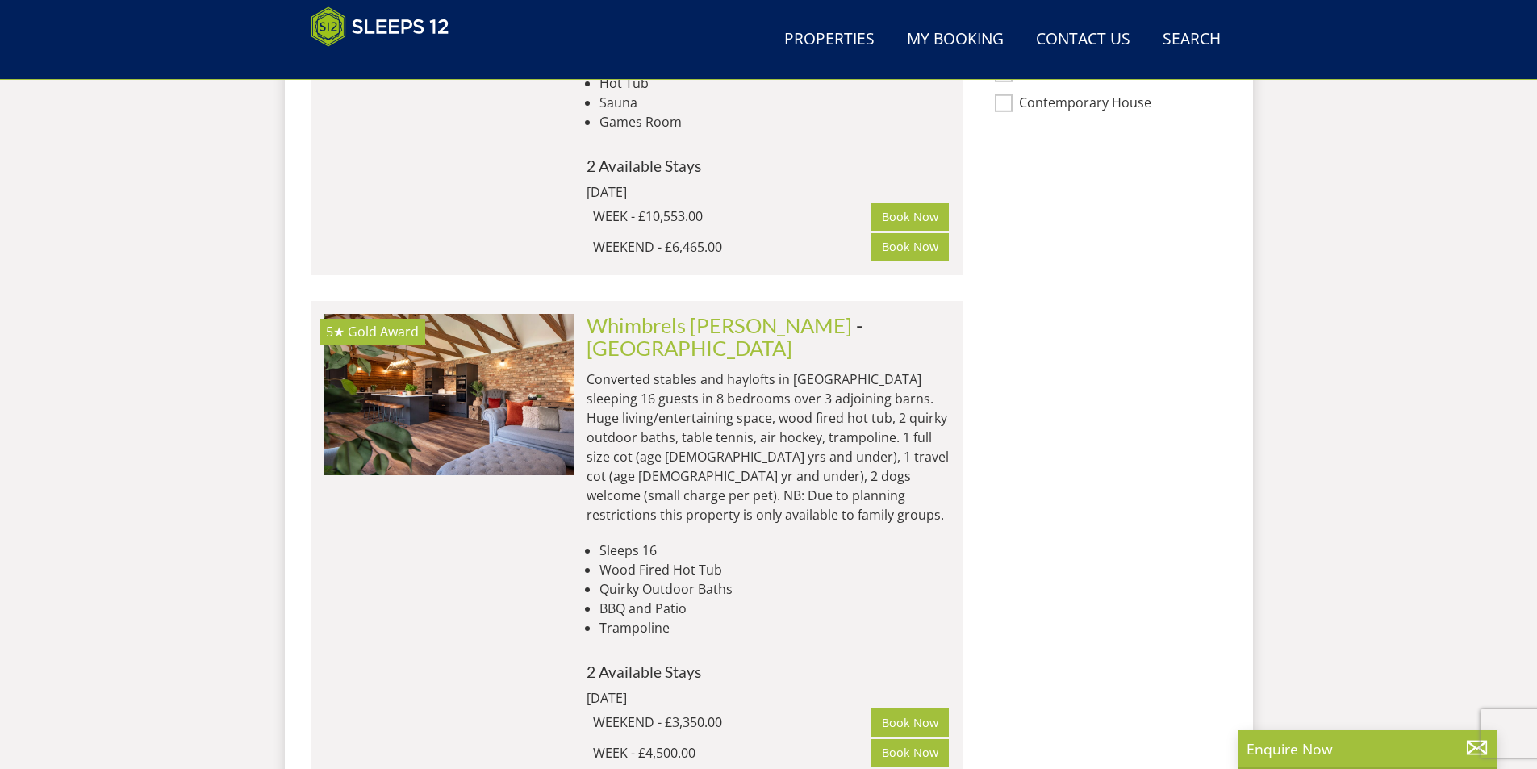
scroll to position [1407, 0]
click at [699, 312] on link "Whimbrels [PERSON_NAME]" at bounding box center [719, 324] width 265 height 24
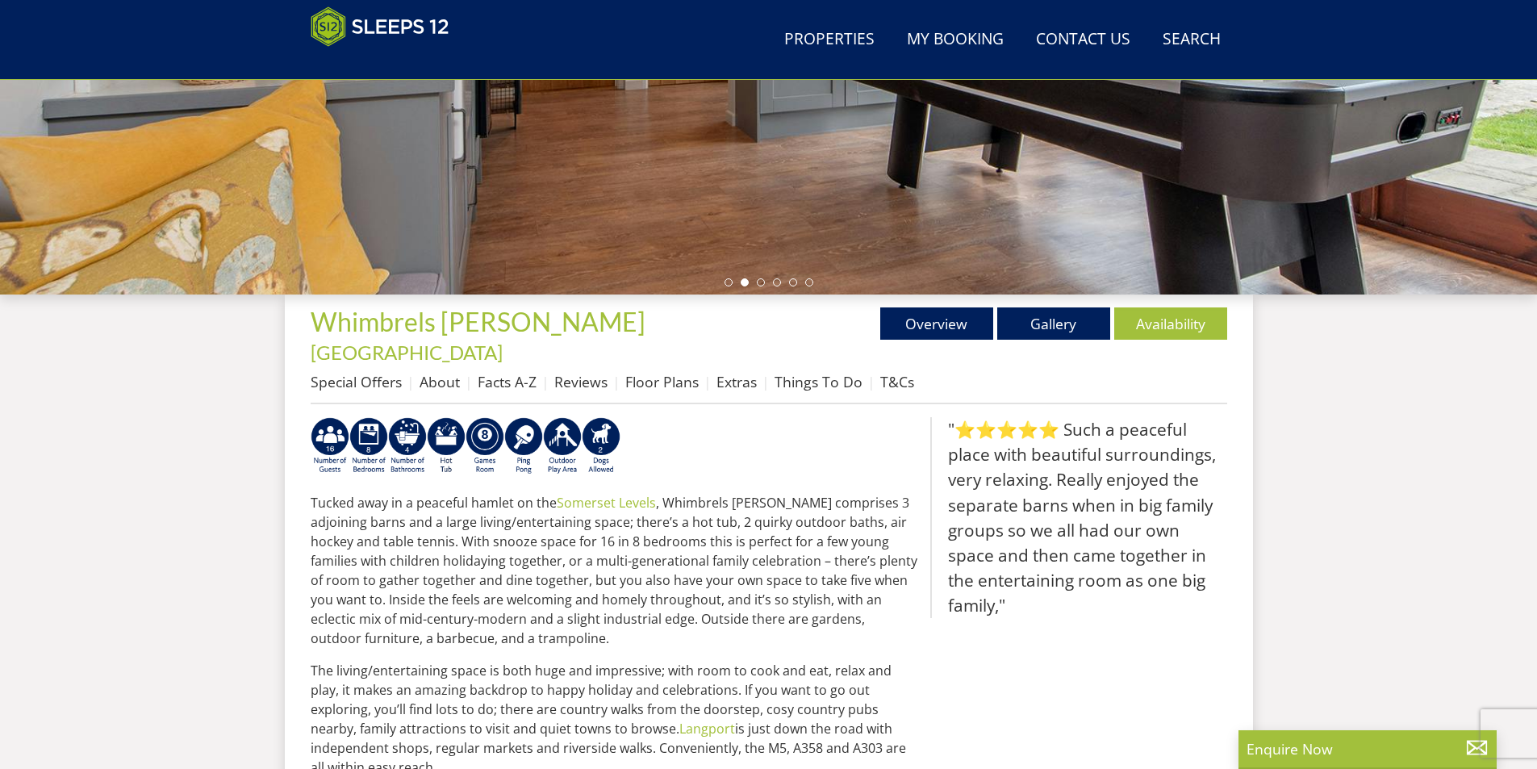
scroll to position [403, 0]
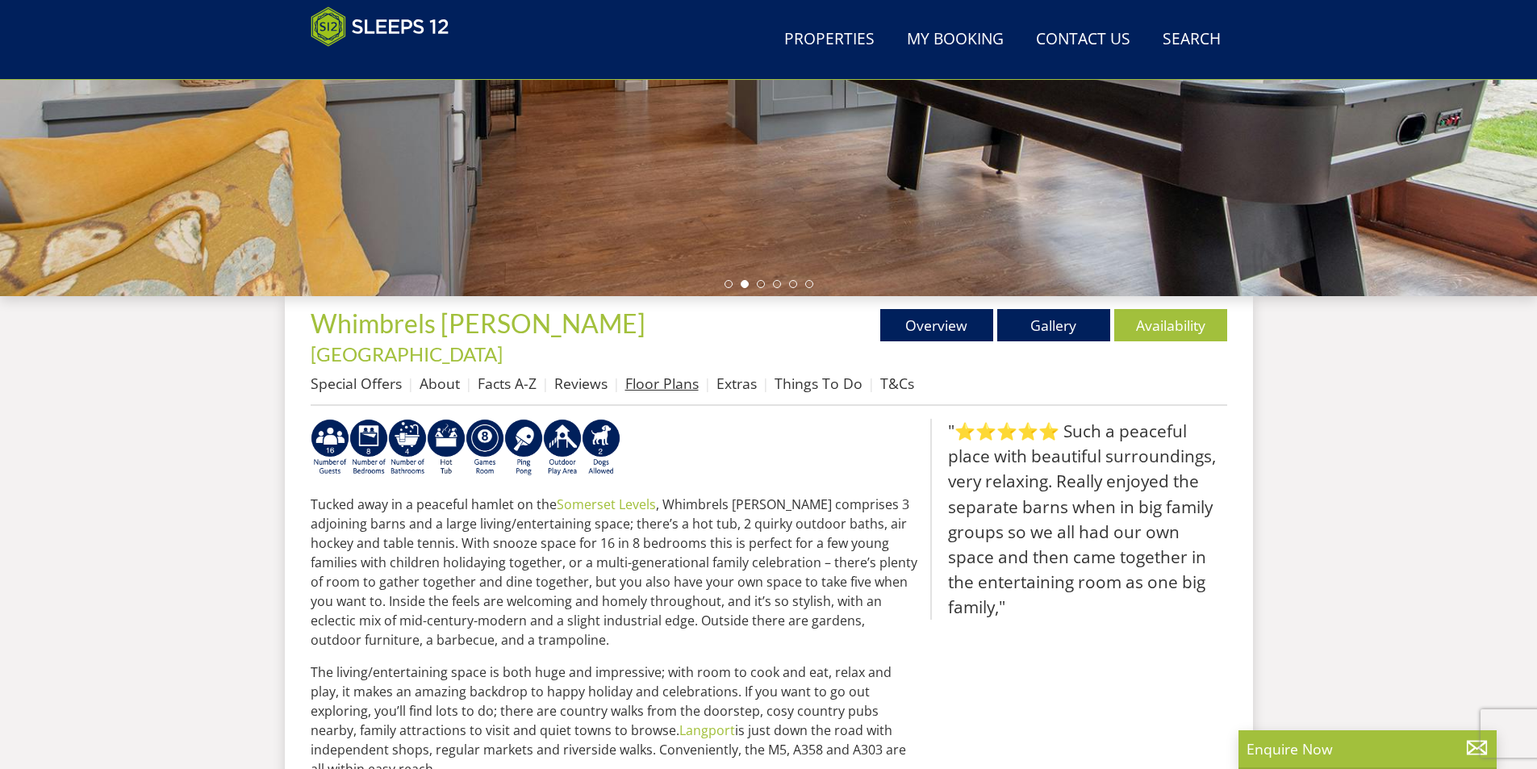
click at [642, 374] on link "Floor Plans" at bounding box center [661, 383] width 73 height 19
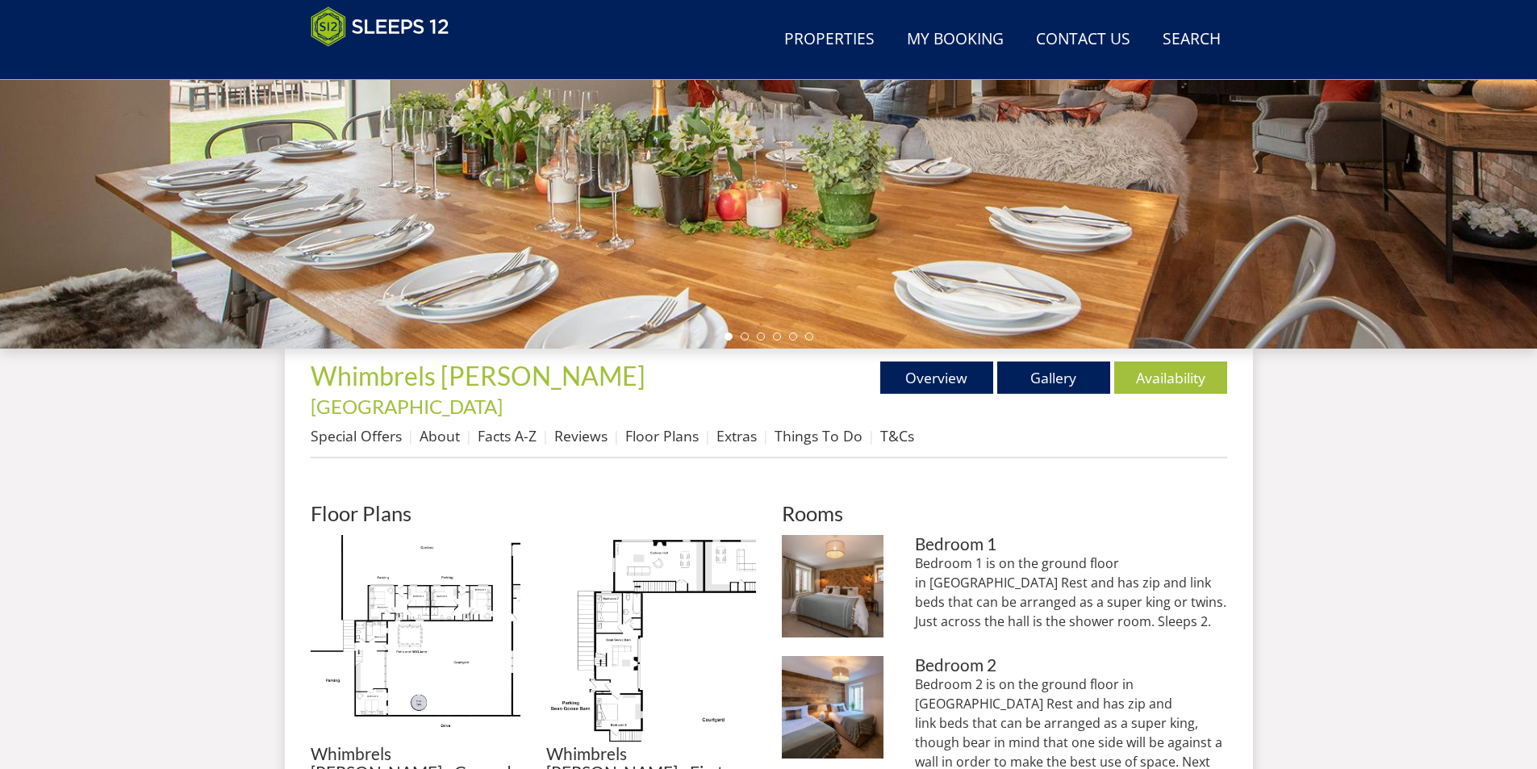
scroll to position [512, 0]
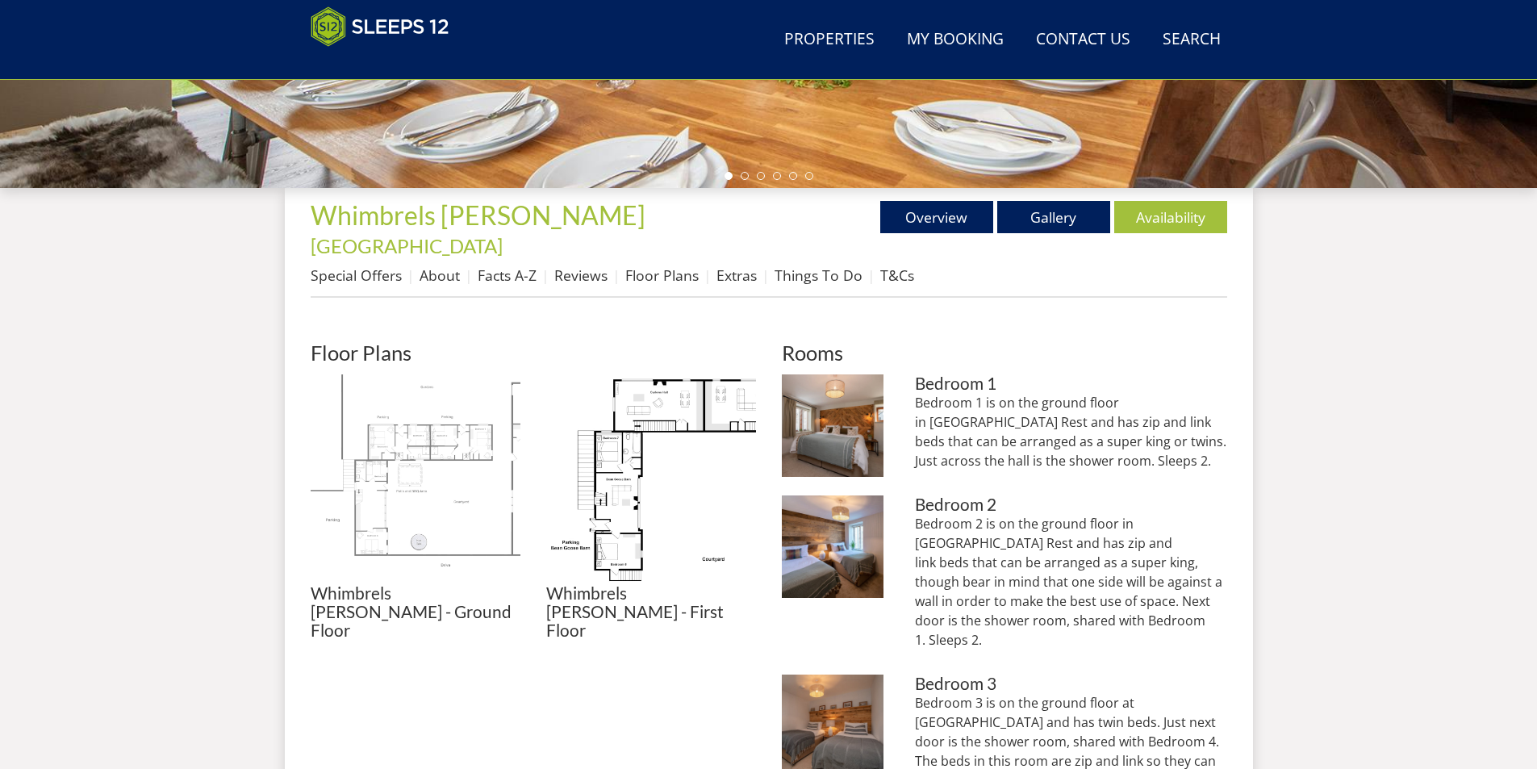
click at [437, 430] on img at bounding box center [416, 479] width 210 height 210
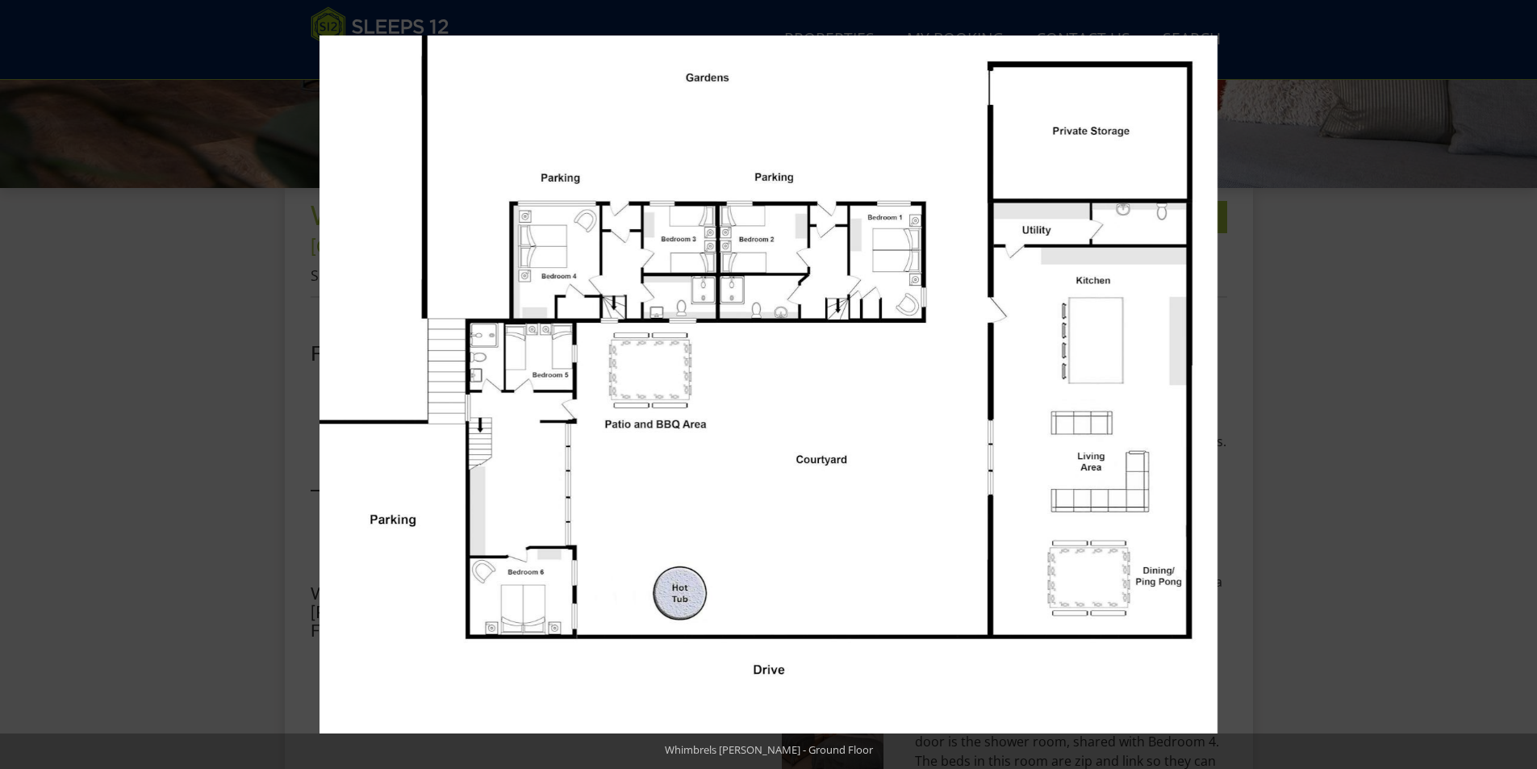
click at [1519, 382] on button at bounding box center [1509, 385] width 56 height 81
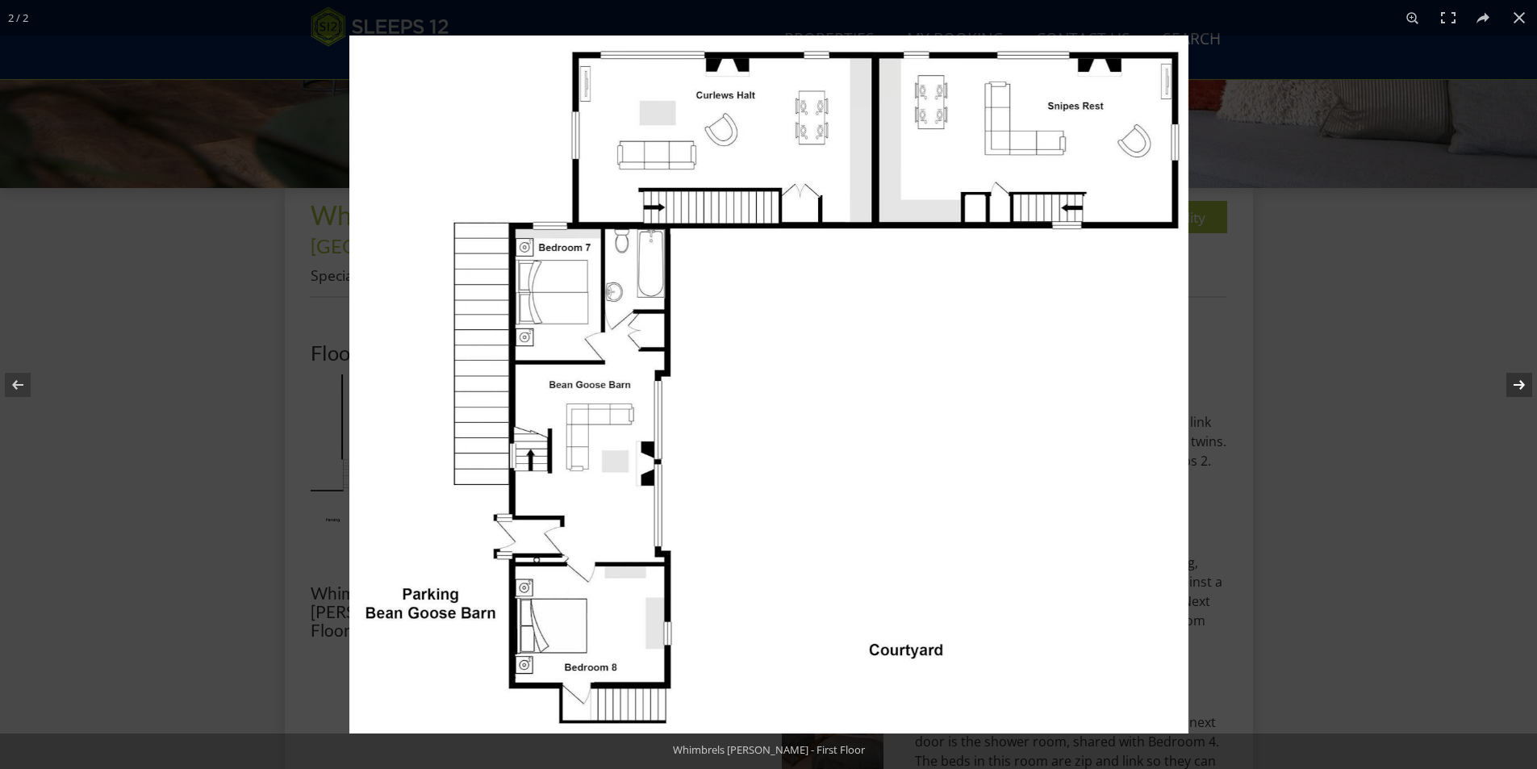
click at [1519, 382] on button at bounding box center [1509, 385] width 56 height 81
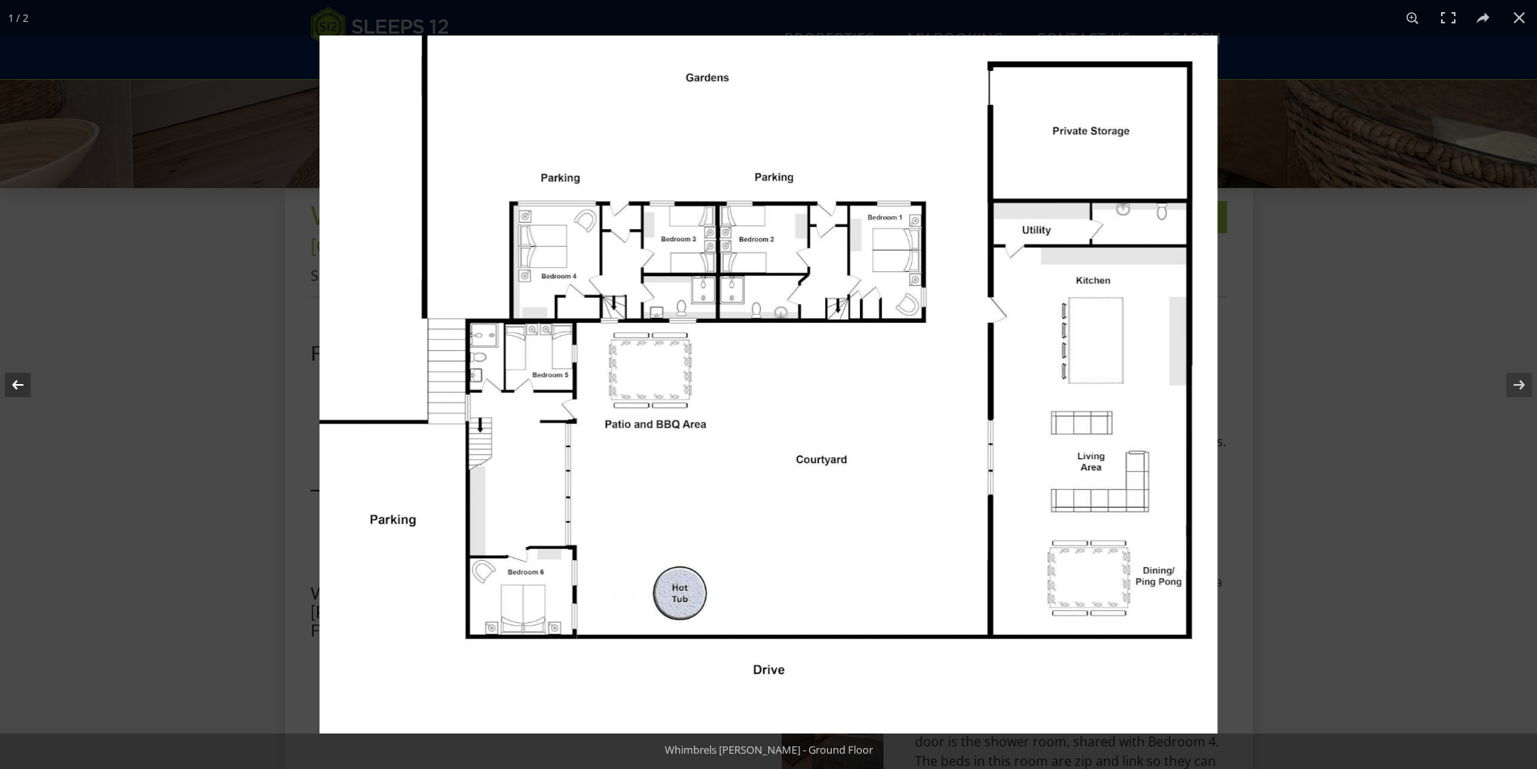
click at [27, 385] on button at bounding box center [28, 385] width 56 height 81
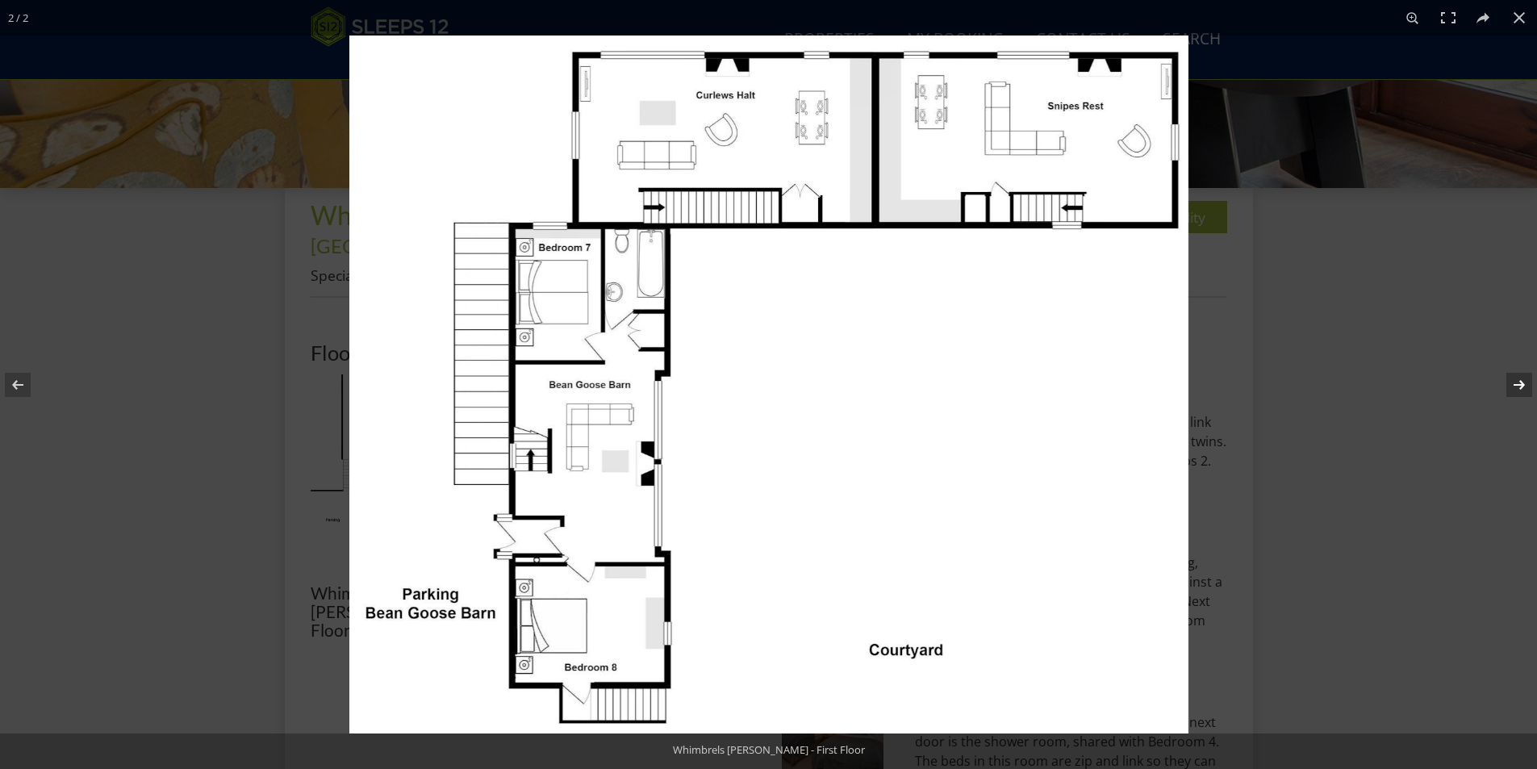
click at [1519, 380] on button at bounding box center [1509, 385] width 56 height 81
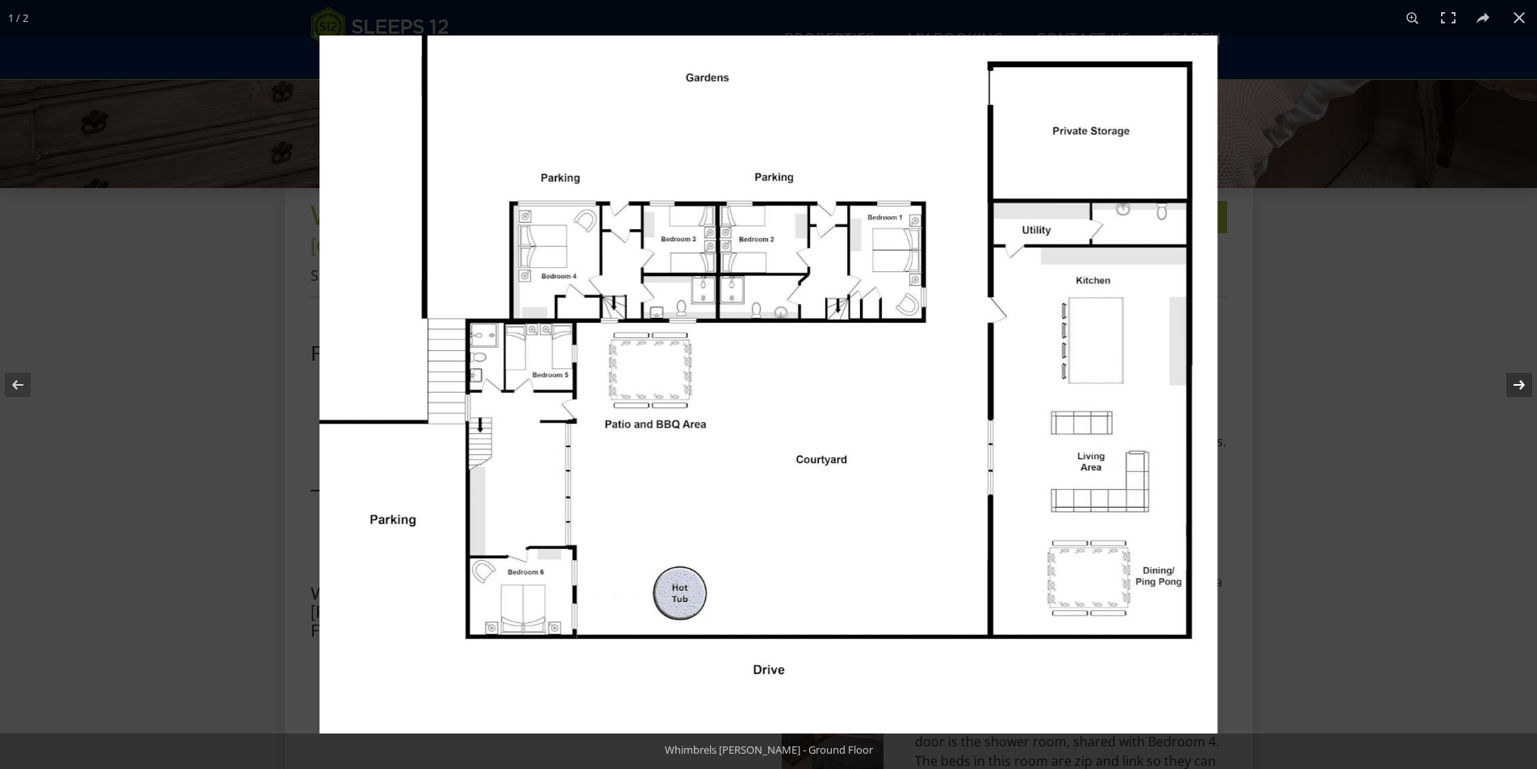
click at [1520, 382] on button at bounding box center [1509, 385] width 56 height 81
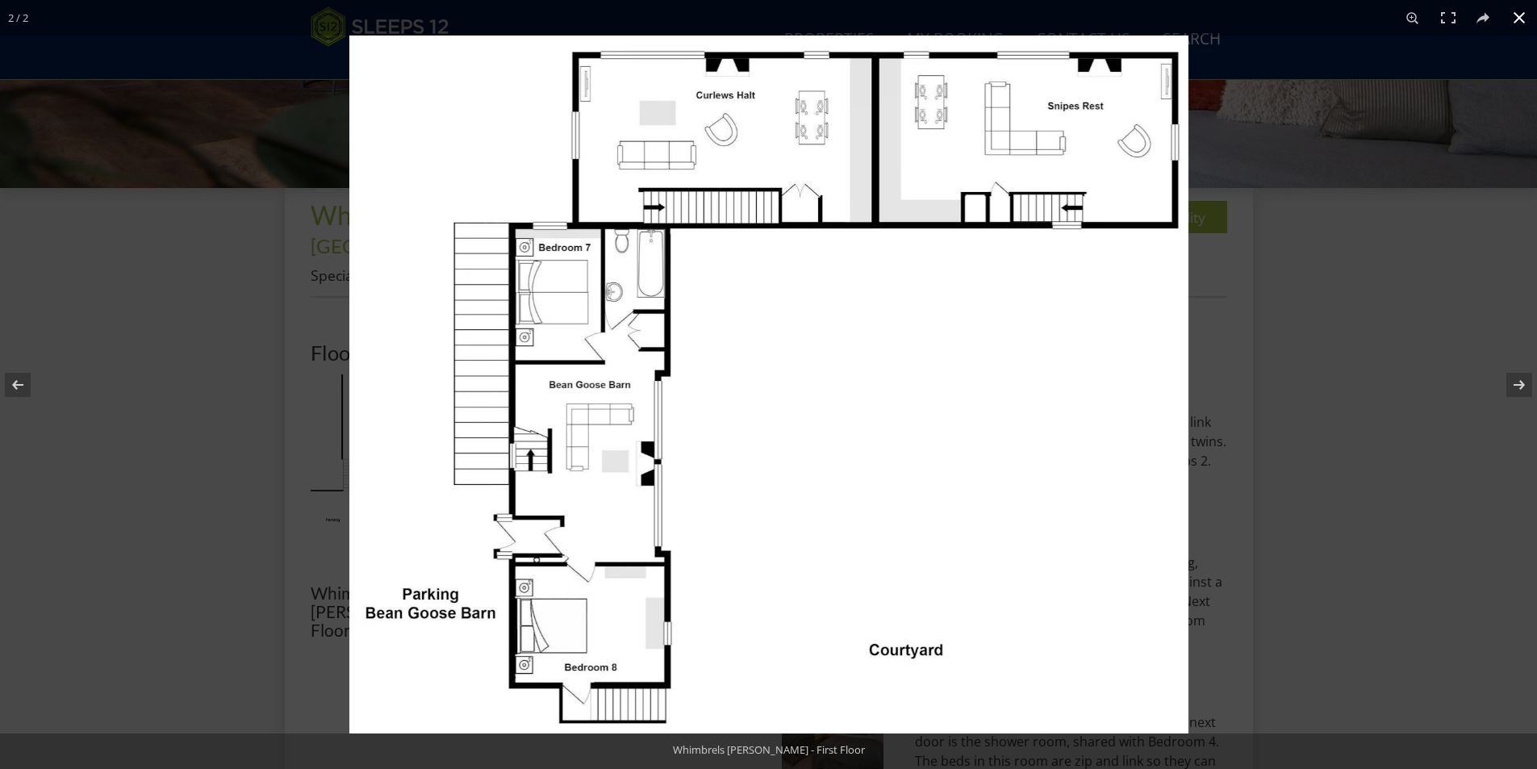
click at [1517, 17] on button at bounding box center [1520, 18] width 36 height 36
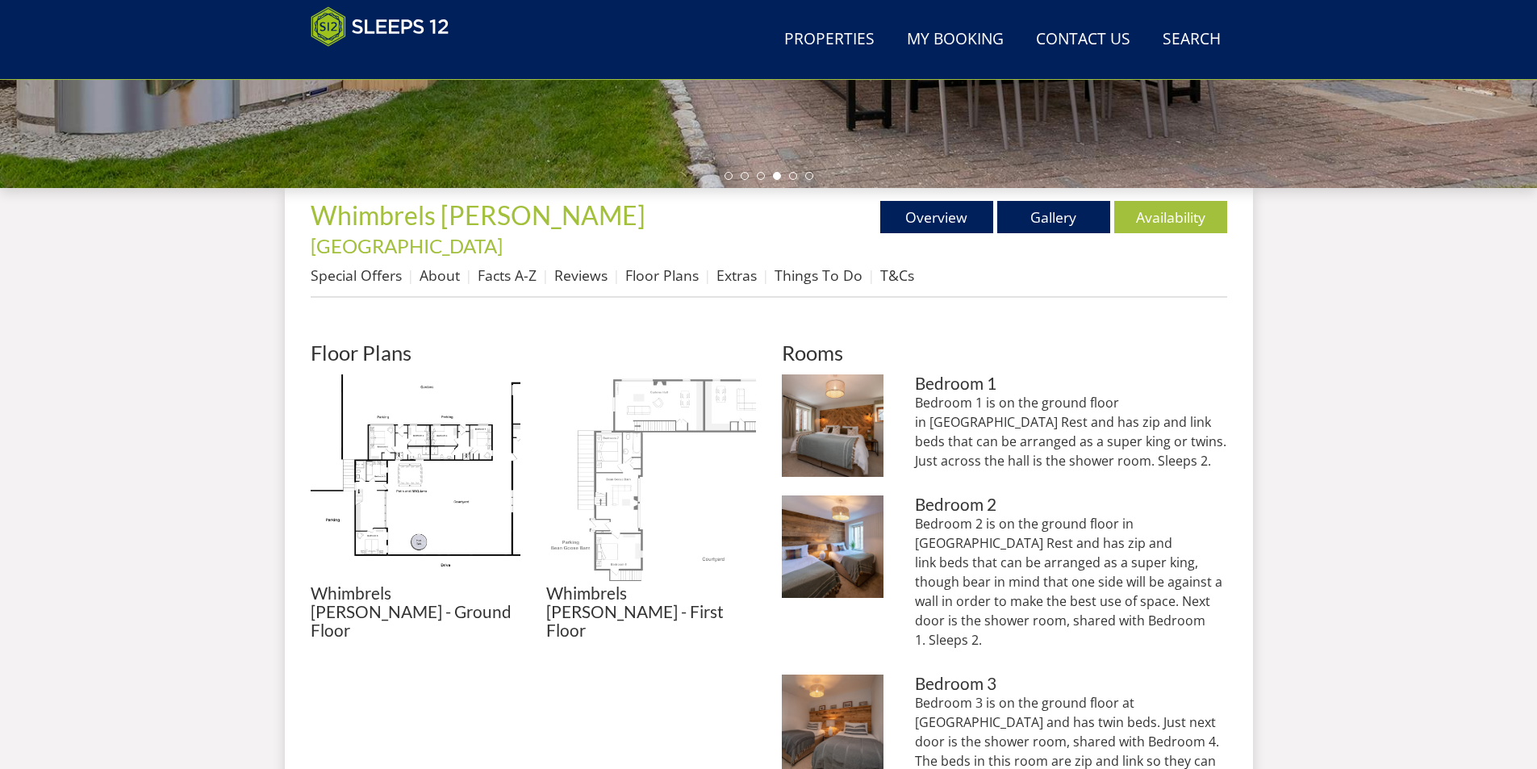
click at [610, 462] on img at bounding box center [651, 479] width 210 height 210
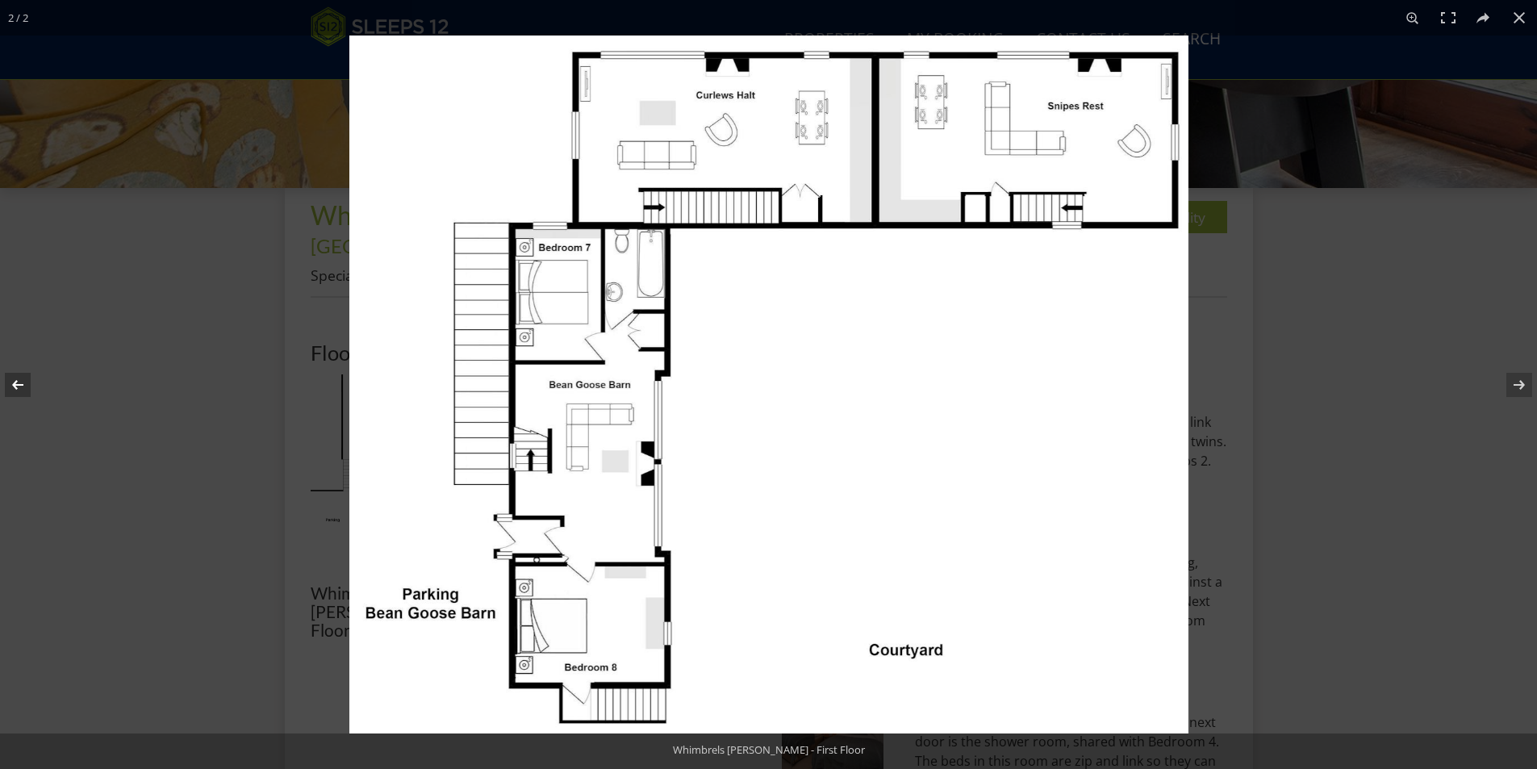
click at [15, 385] on button at bounding box center [28, 385] width 56 height 81
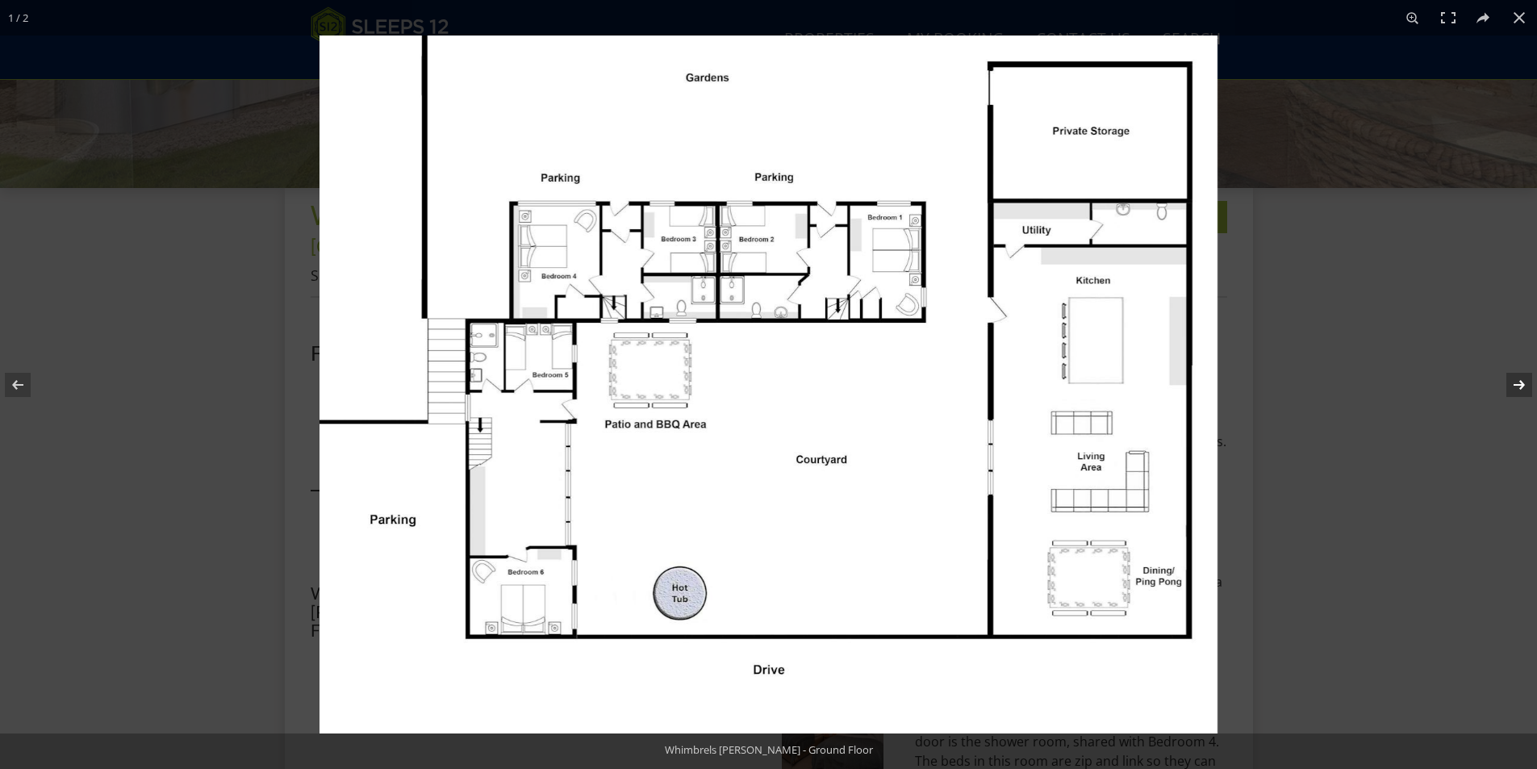
click at [1516, 382] on button at bounding box center [1509, 385] width 56 height 81
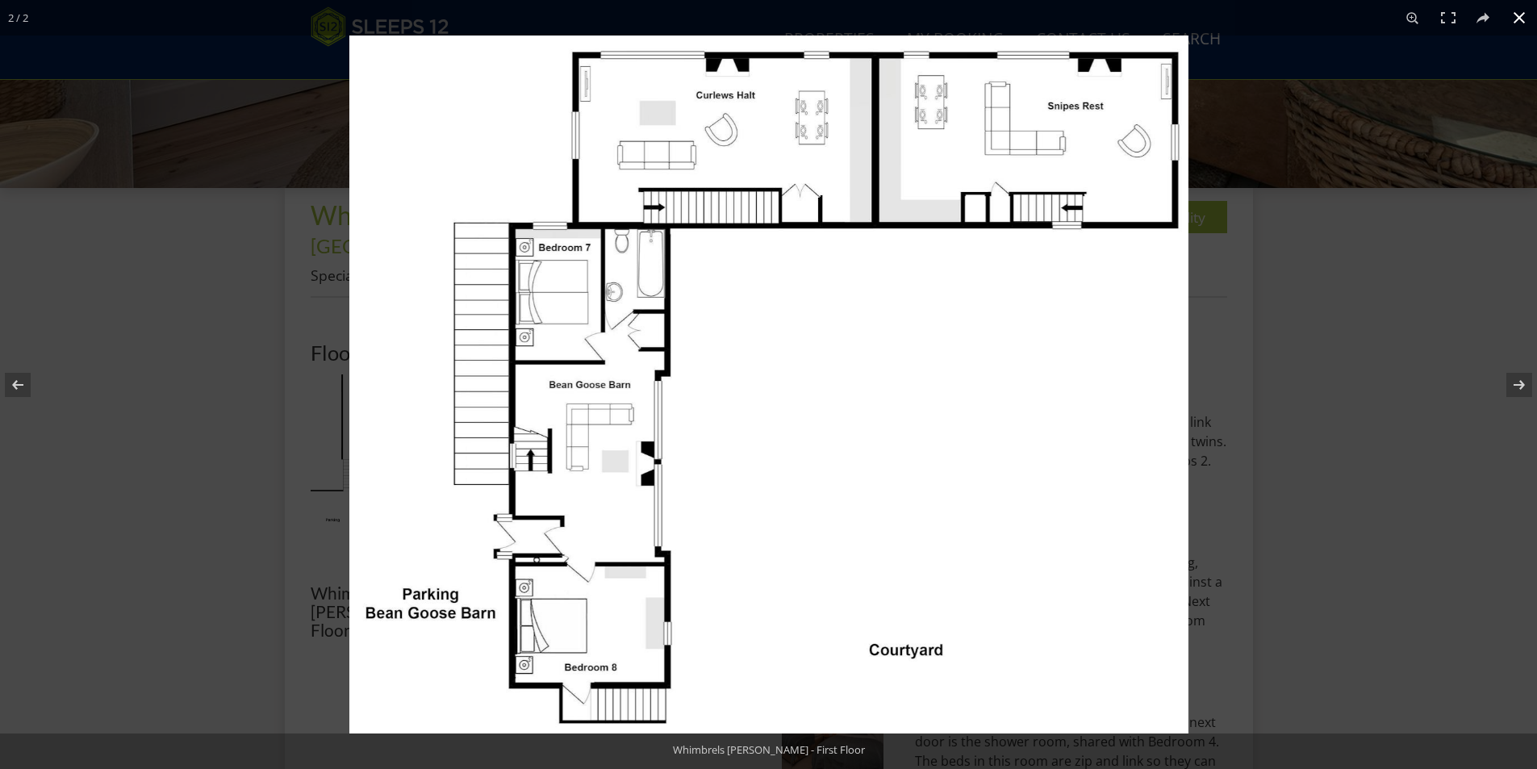
click at [1522, 21] on button at bounding box center [1520, 18] width 36 height 36
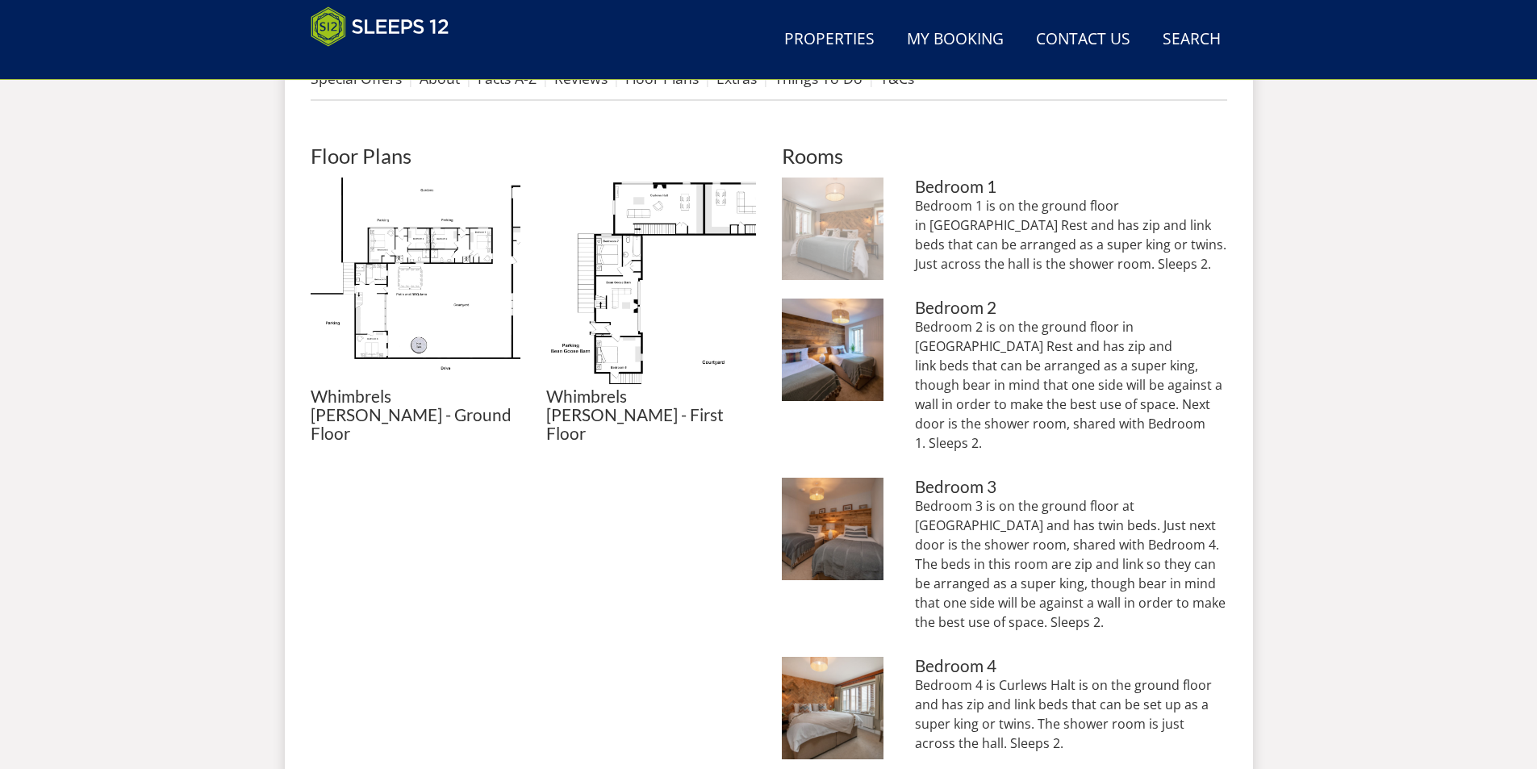
scroll to position [673, 0]
